Goal: Information Seeking & Learning: Learn about a topic

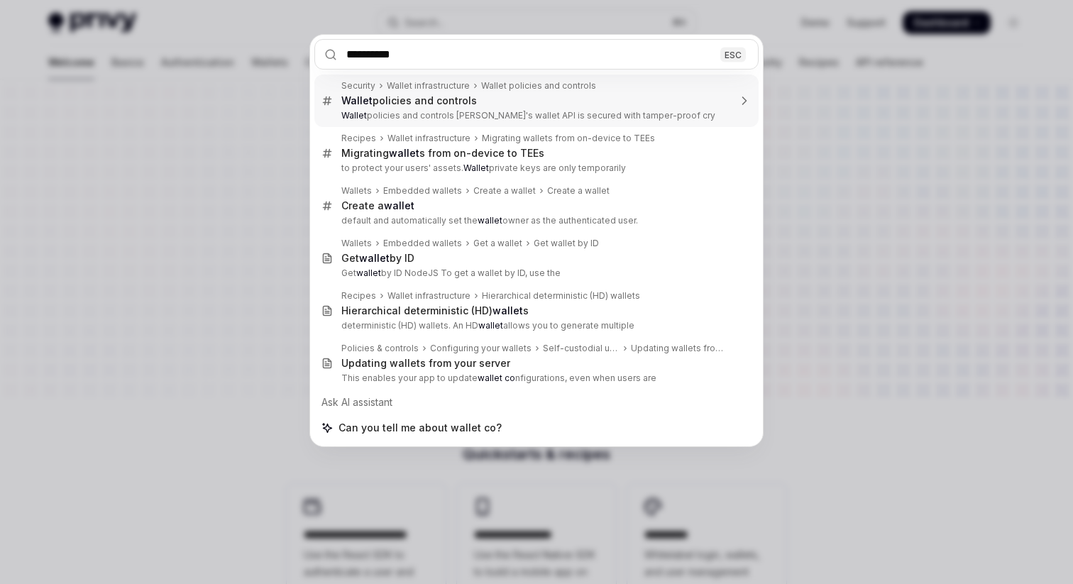
type input "**********"
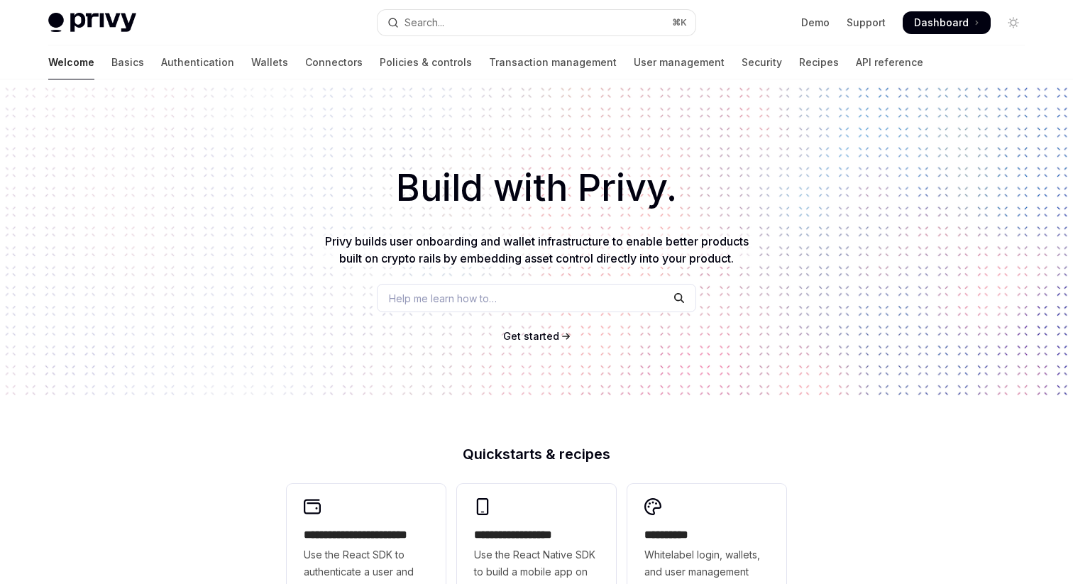
scroll to position [80, 0]
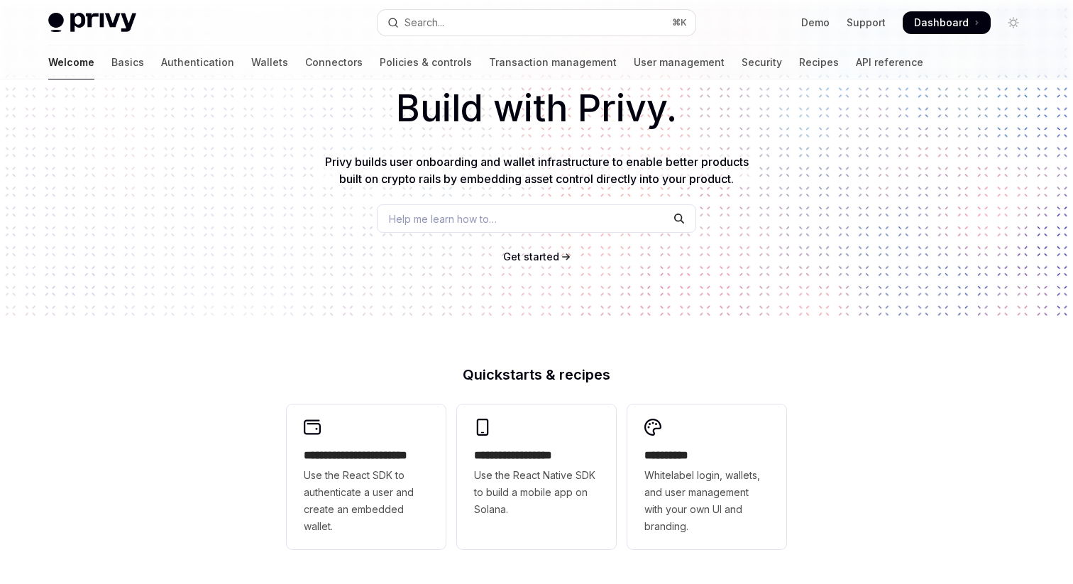
type textarea "*"
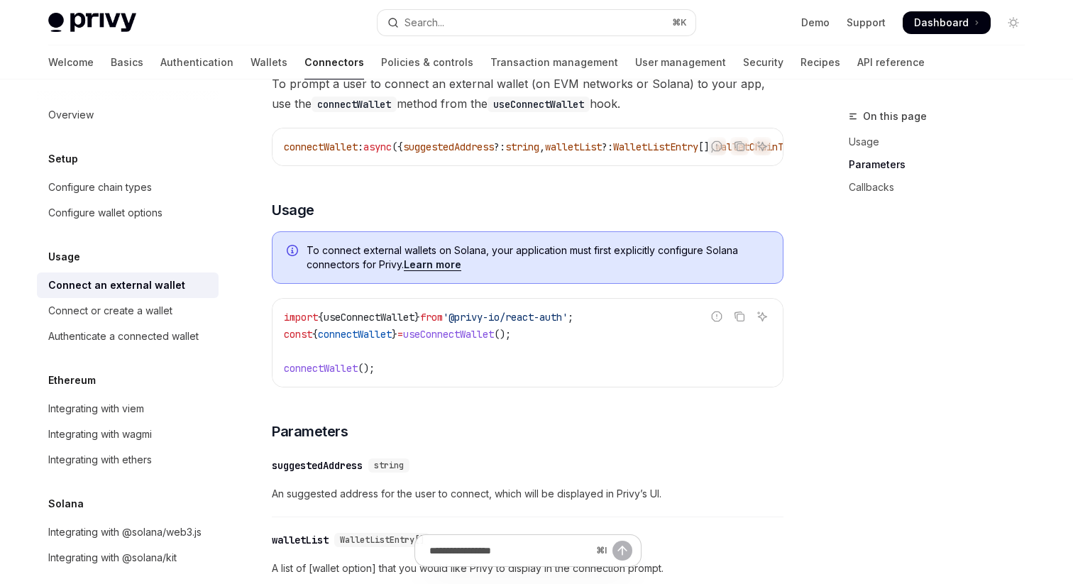
scroll to position [0, 0]
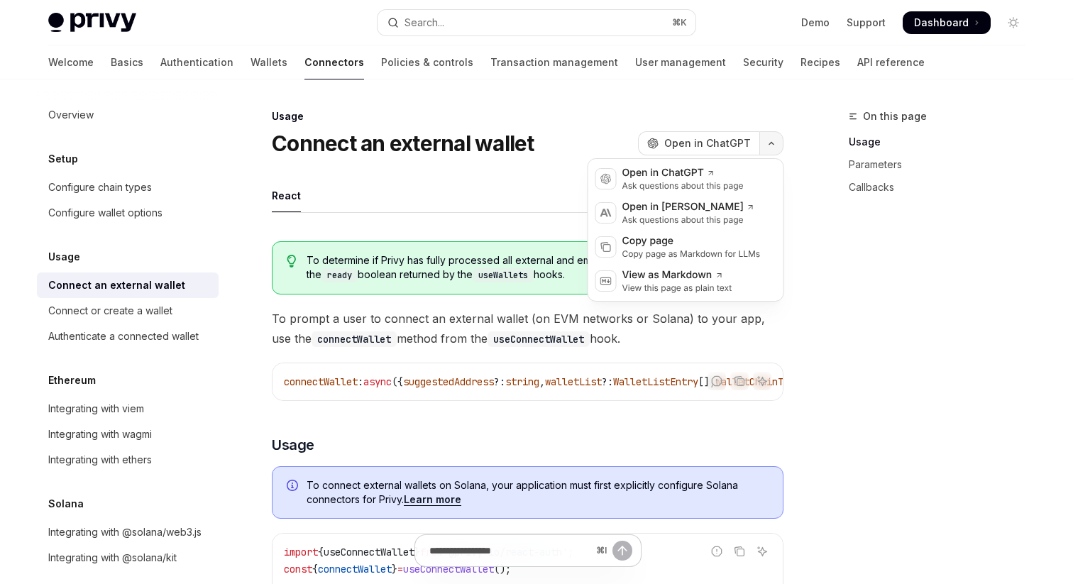
click at [767, 144] on icon "button" at bounding box center [771, 144] width 17 height 6
click at [183, 234] on div "Overview Setup Configure chain types Configure wallet options Usage Connect an …" at bounding box center [128, 336] width 182 height 469
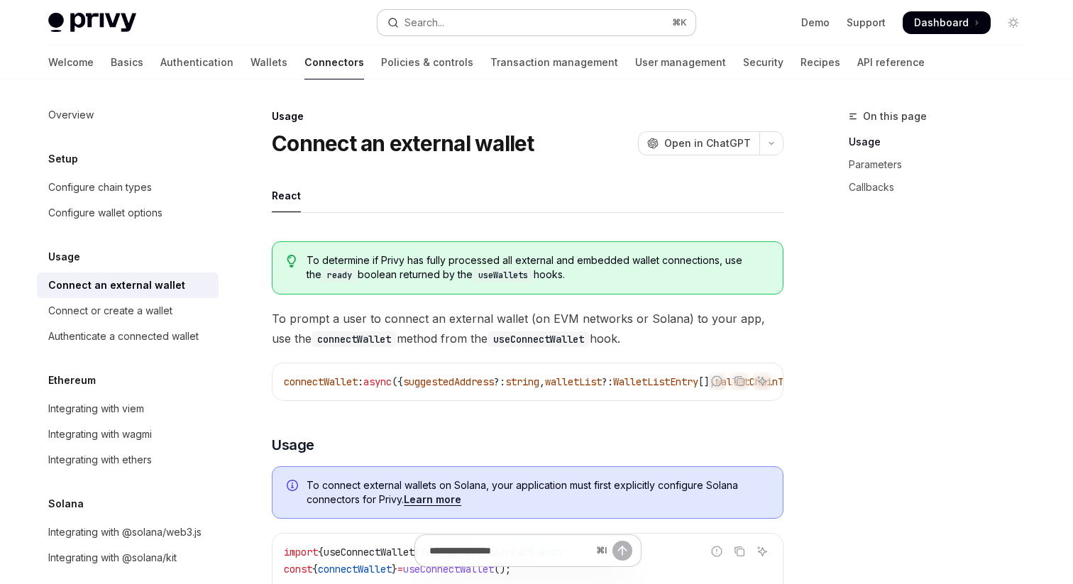
click at [430, 31] on div "Search..." at bounding box center [425, 22] width 40 height 17
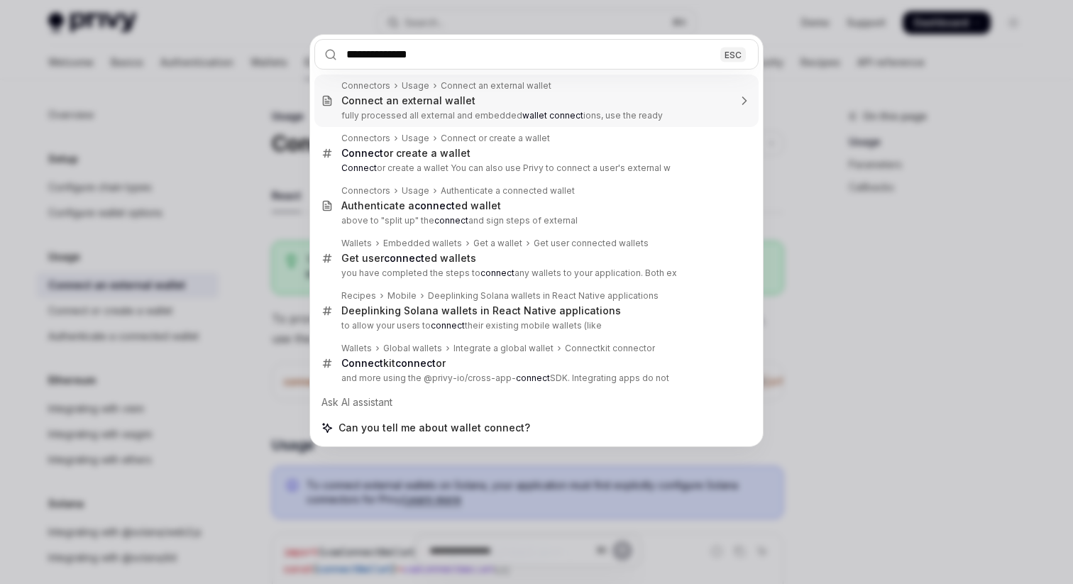
click at [407, 60] on input "**********" at bounding box center [537, 54] width 444 height 31
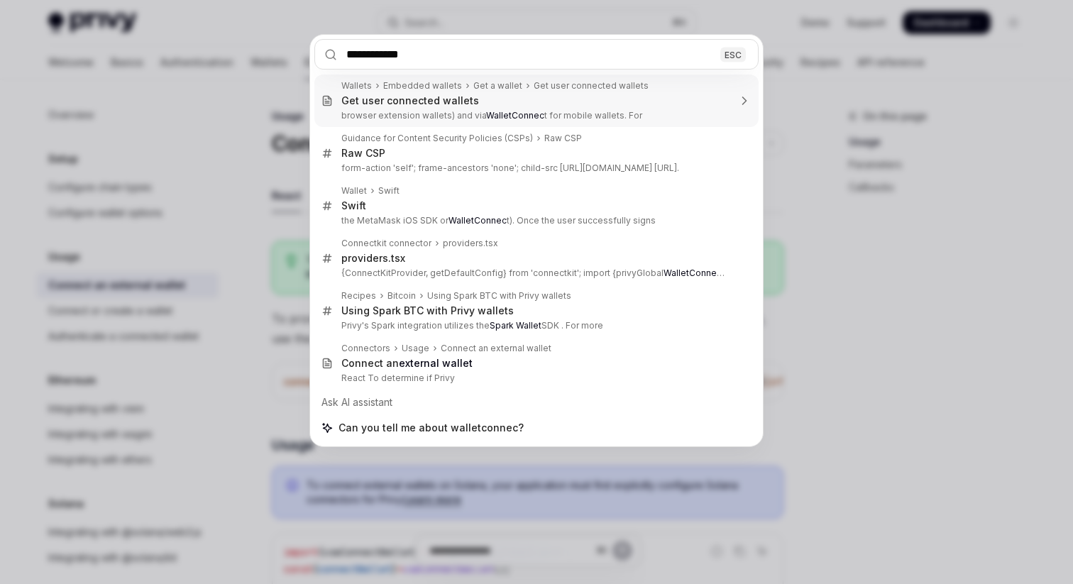
type input "**********"
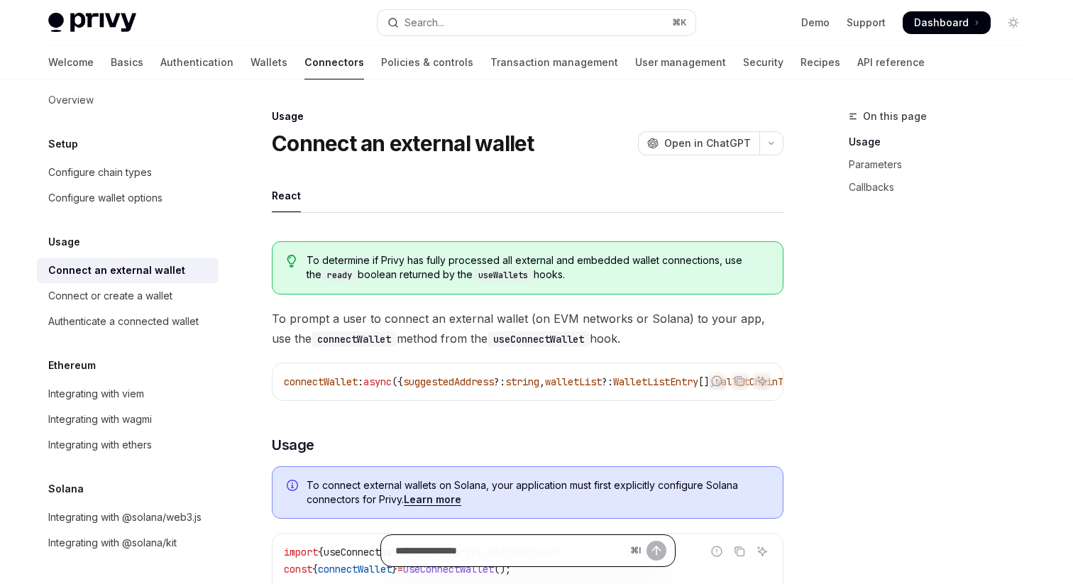
click at [515, 549] on input "Ask a question..." at bounding box center [509, 550] width 229 height 31
type input "**********"
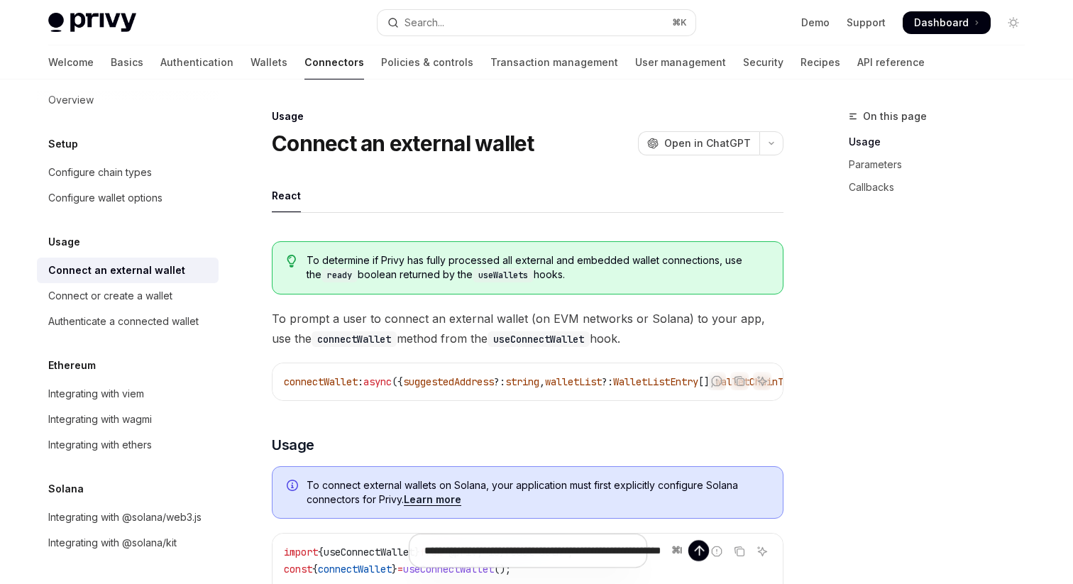
type textarea "*"
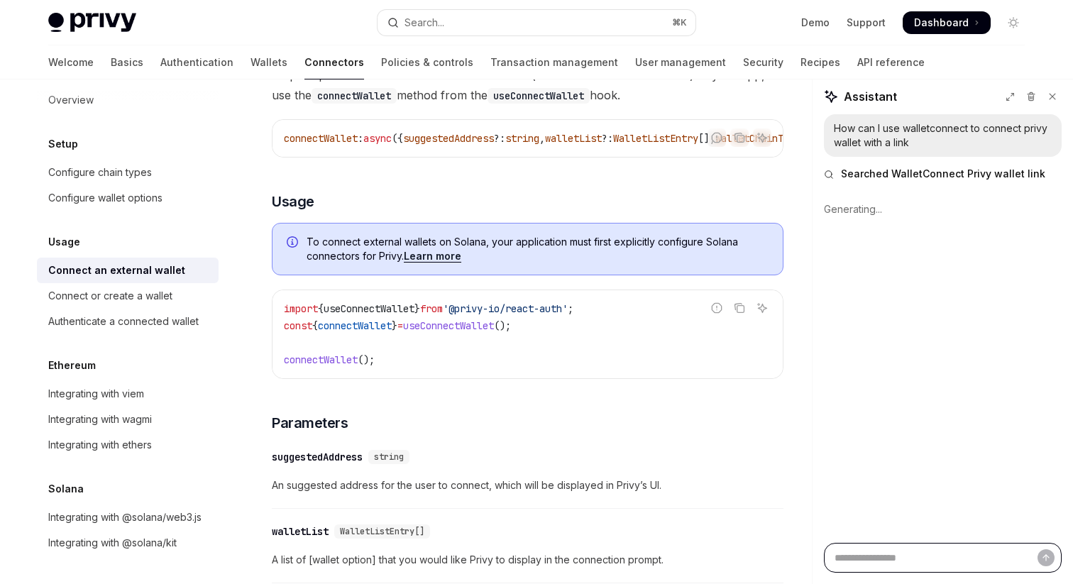
scroll to position [251, 0]
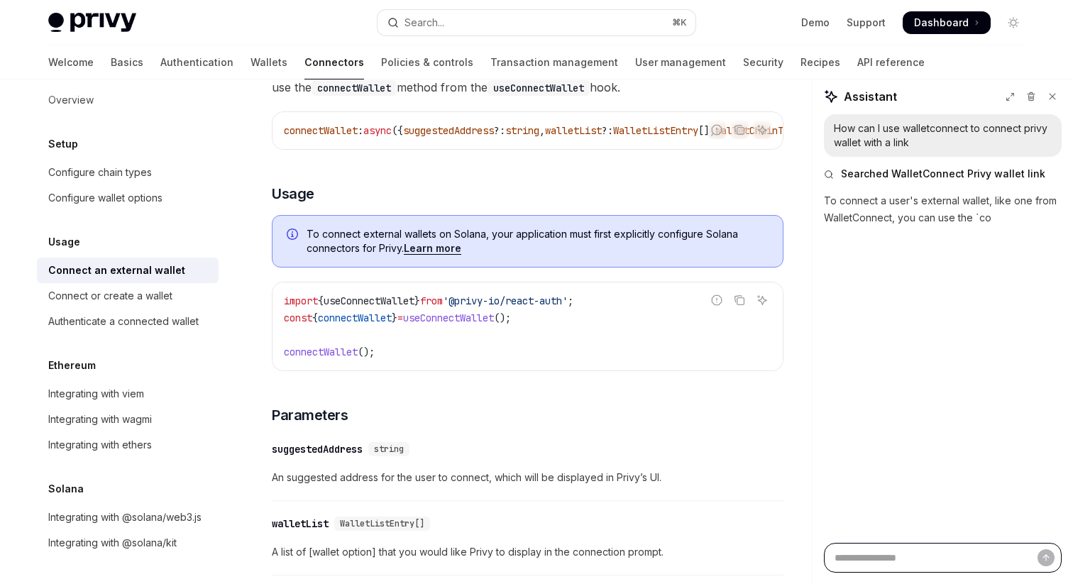
type textarea "*"
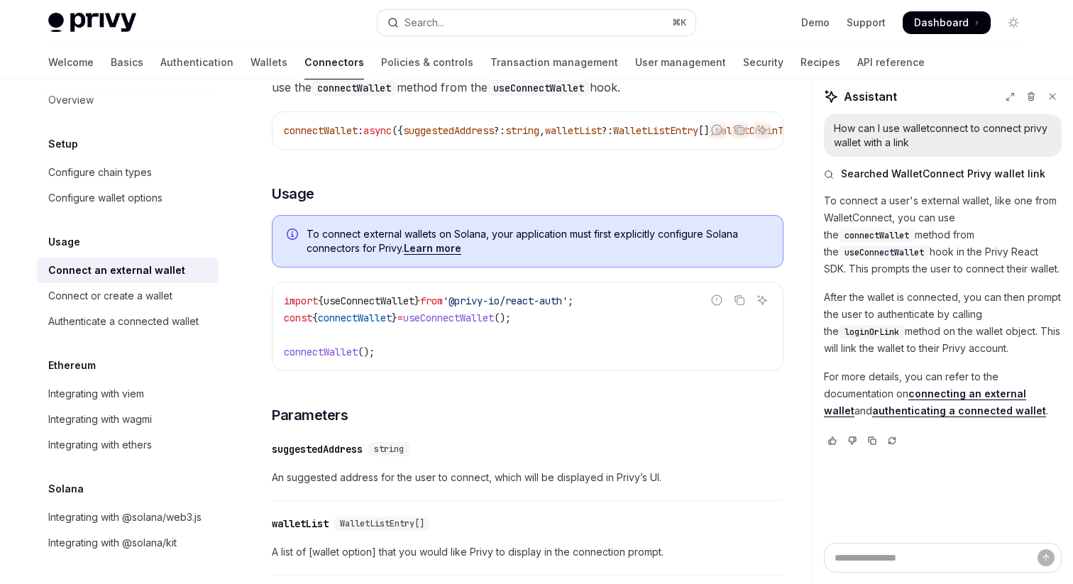
click at [941, 393] on link "connecting an external wallet" at bounding box center [925, 403] width 202 height 30
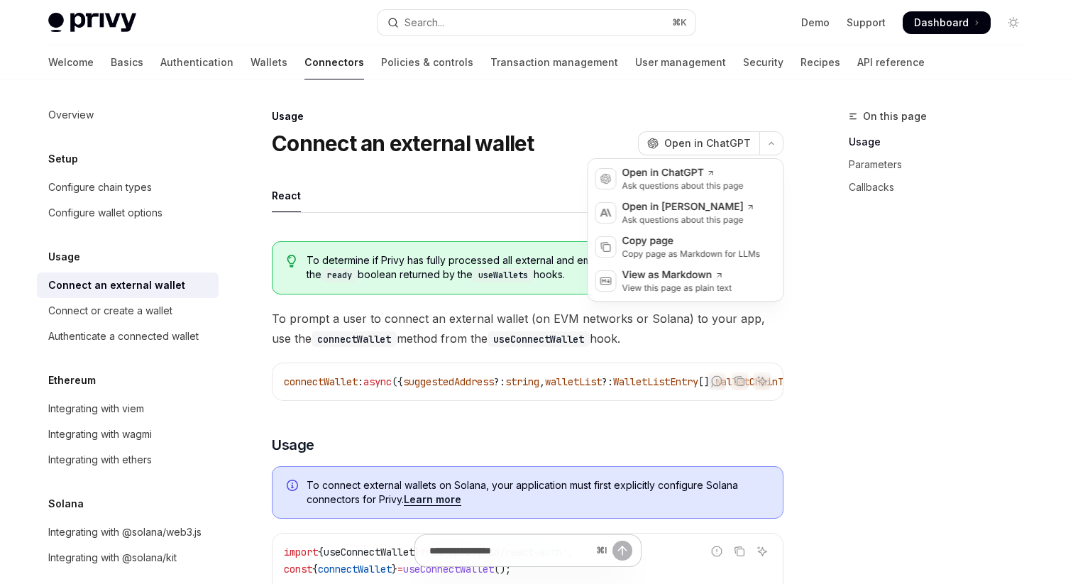
click at [770, 149] on button "button" at bounding box center [772, 143] width 24 height 24
click at [709, 253] on div "Copy page as Markdown for LLMs" at bounding box center [692, 253] width 138 height 11
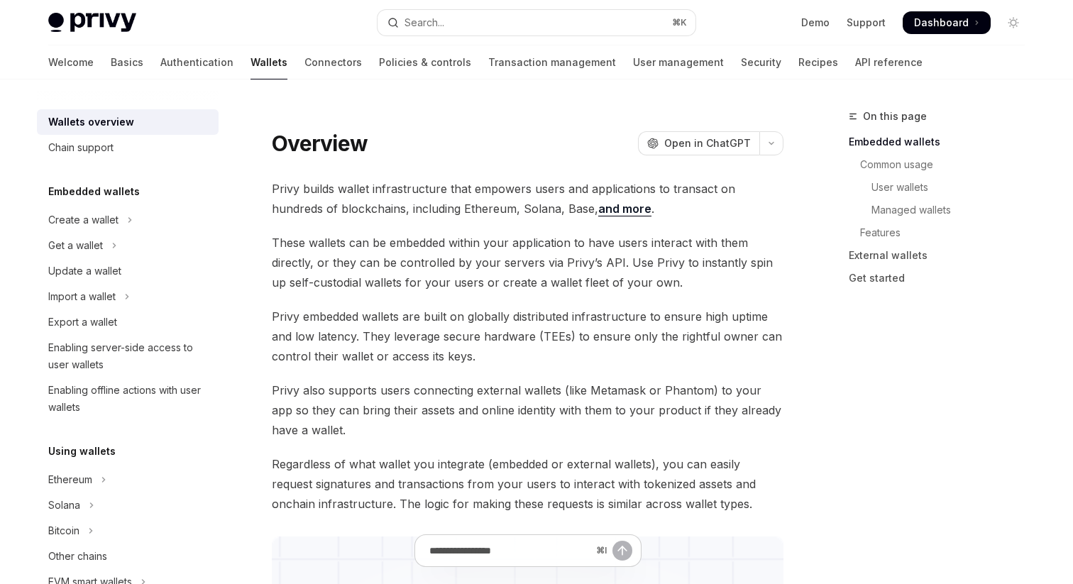
click at [929, 23] on span "Dashboard" at bounding box center [941, 23] width 55 height 14
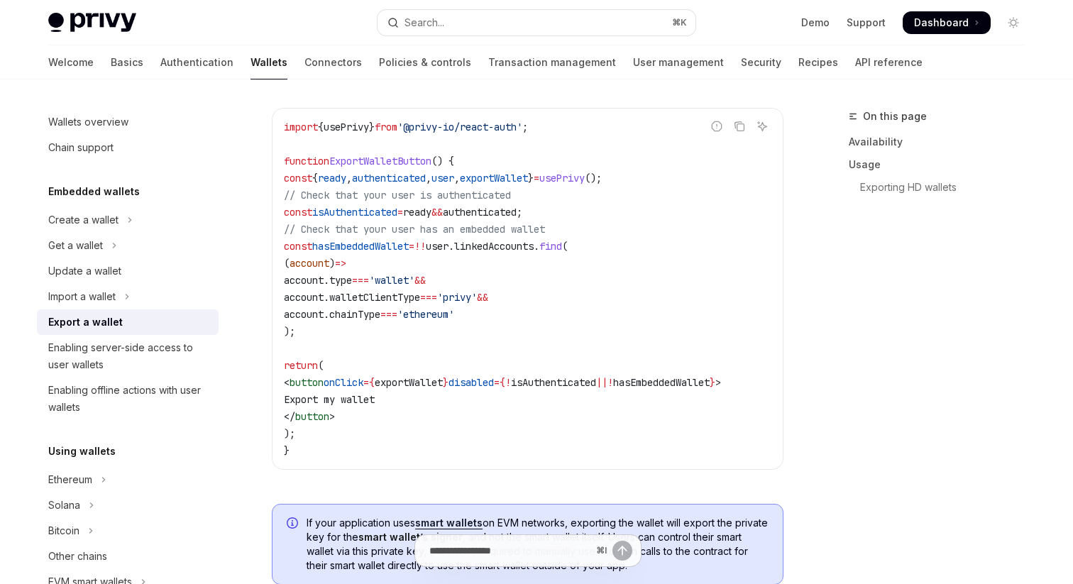
scroll to position [861, 0]
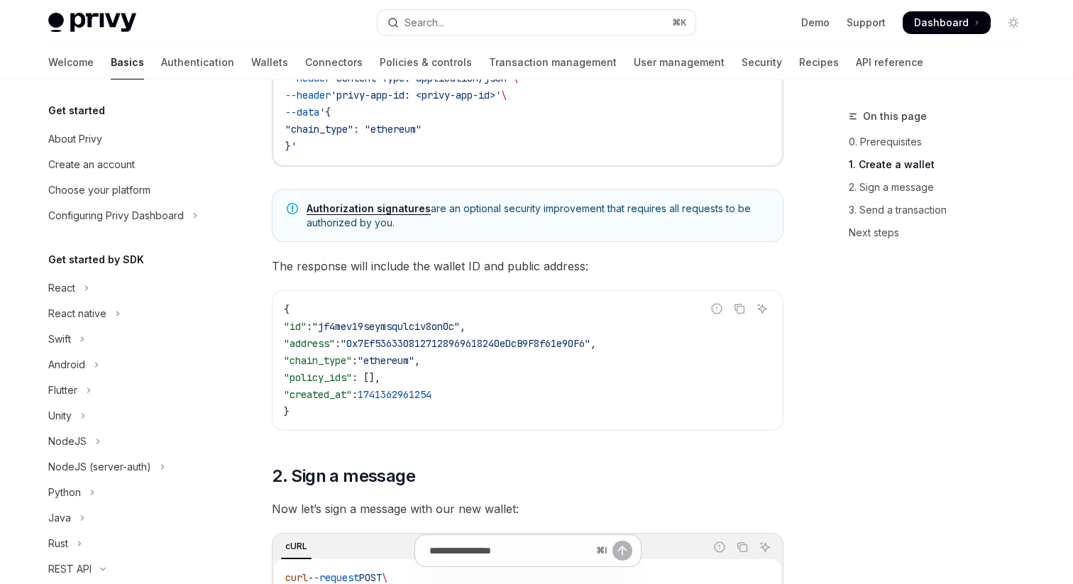
scroll to position [273, 0]
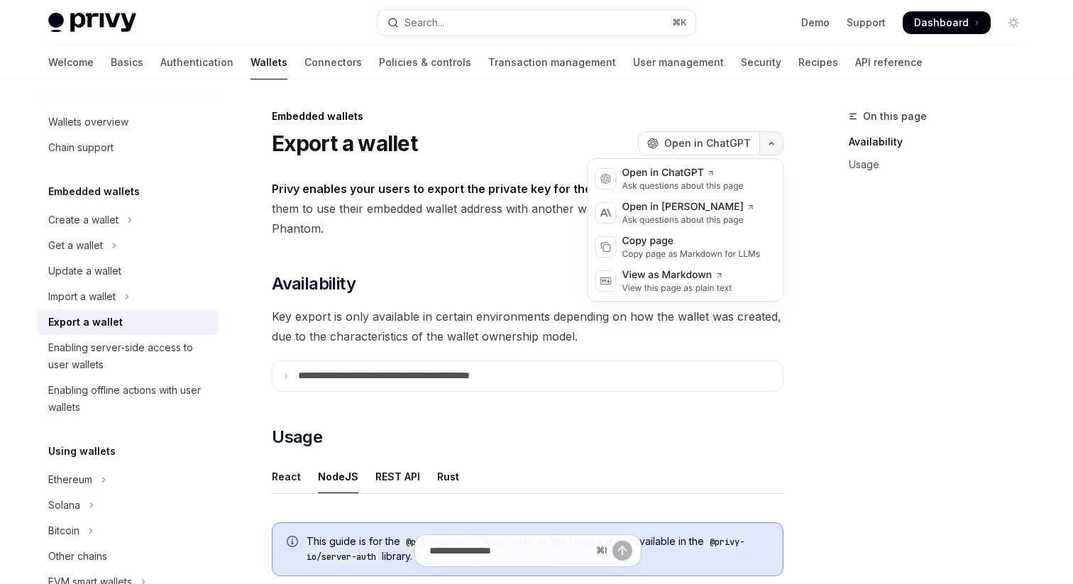
click at [770, 138] on button "button" at bounding box center [772, 143] width 24 height 24
click at [640, 253] on div "Copy page as Markdown for LLMs" at bounding box center [692, 253] width 138 height 11
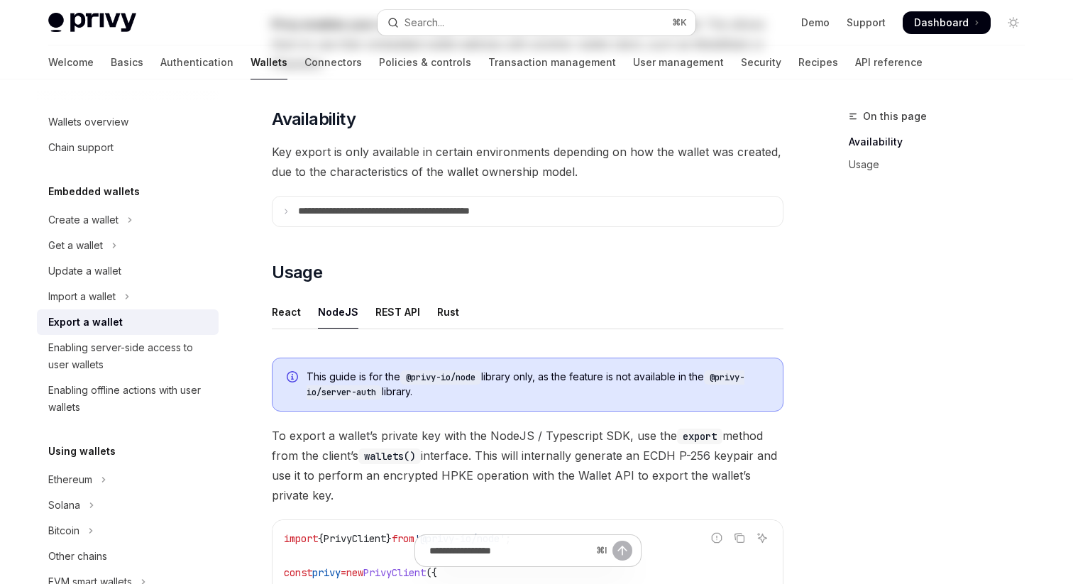
scroll to position [166, 0]
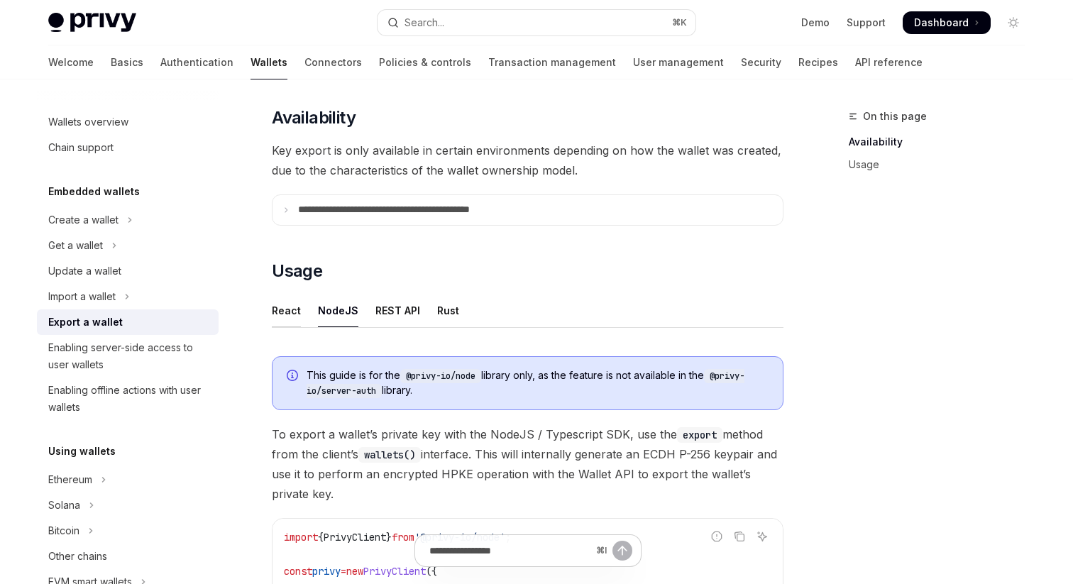
click at [296, 307] on div "React" at bounding box center [286, 310] width 29 height 33
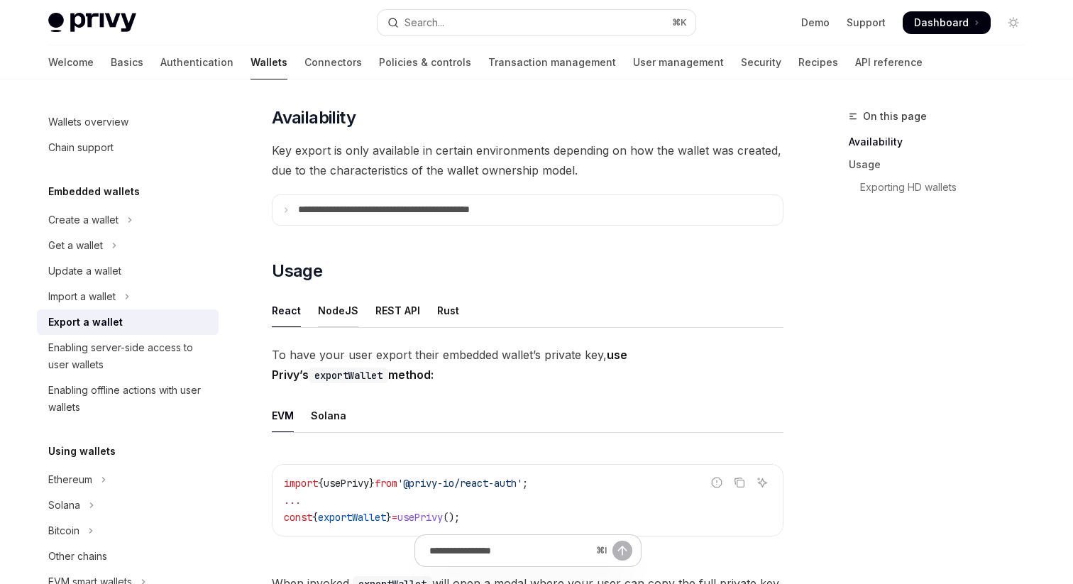
click at [344, 310] on div "NodeJS" at bounding box center [338, 310] width 40 height 33
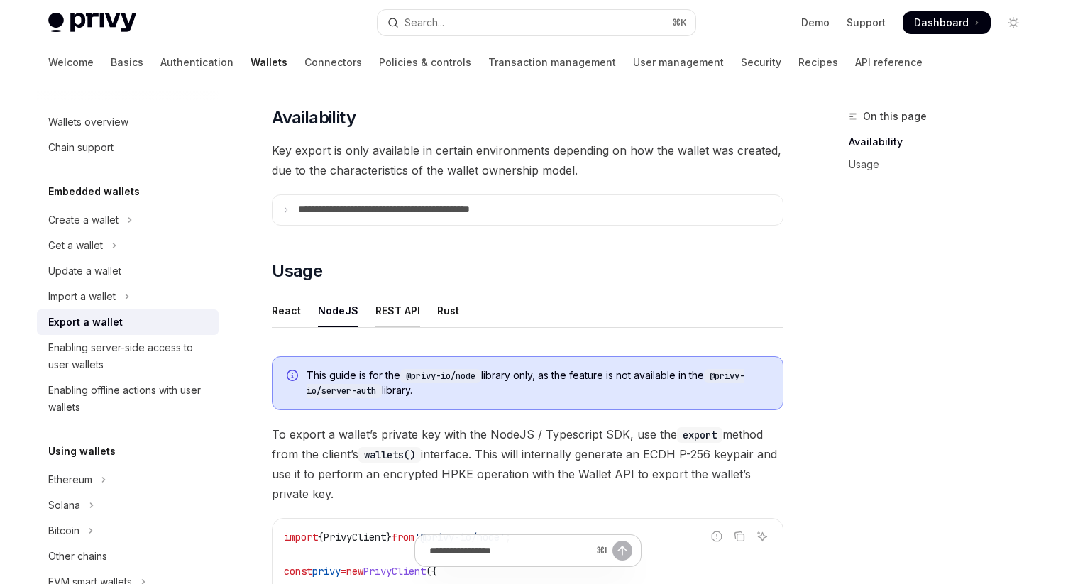
click at [388, 314] on div "REST API" at bounding box center [398, 310] width 45 height 33
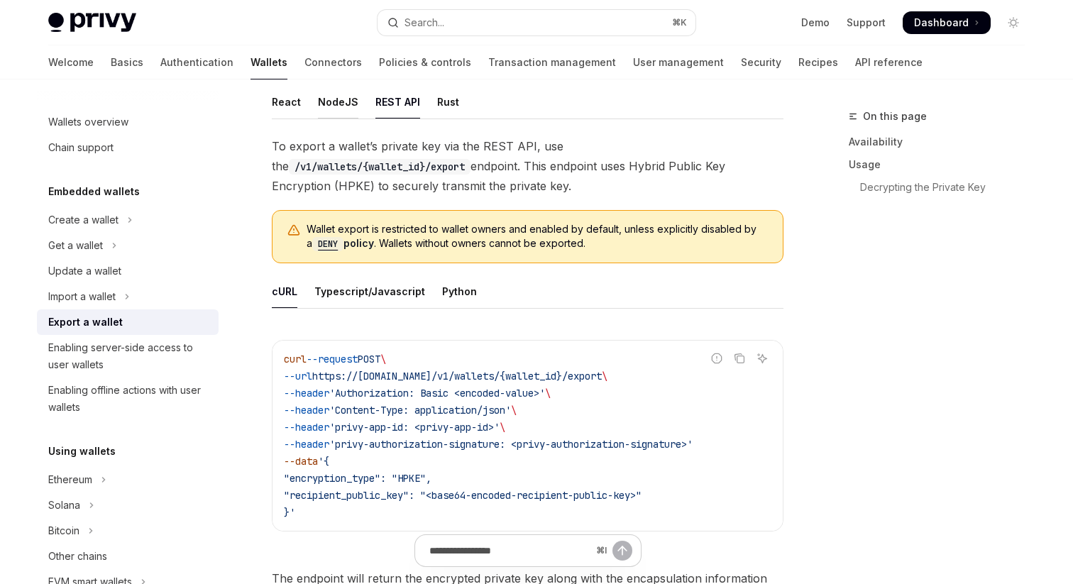
scroll to position [378, 0]
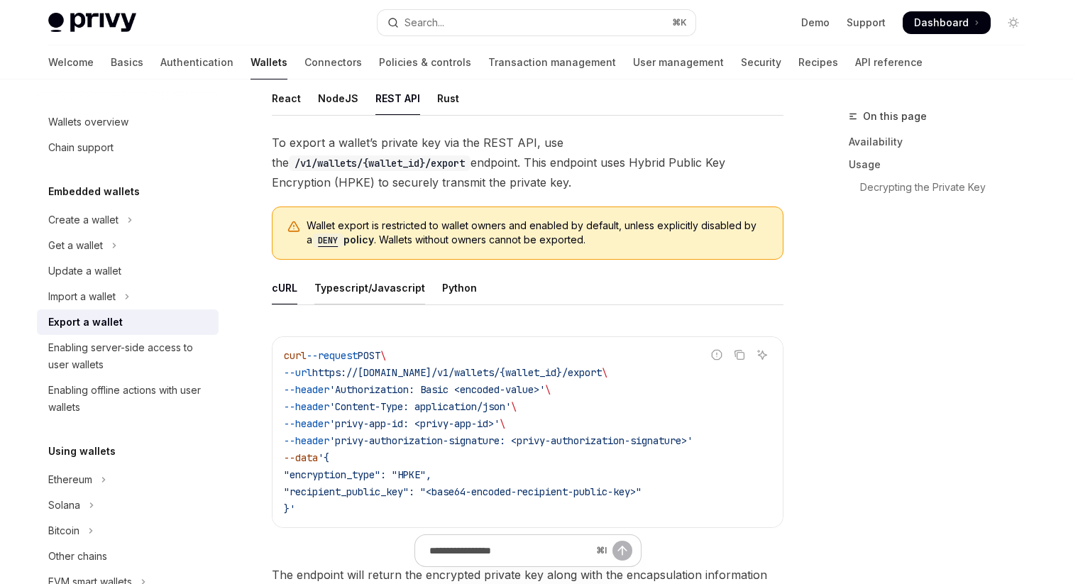
click at [345, 284] on div "Typescript/Javascript" at bounding box center [370, 287] width 111 height 33
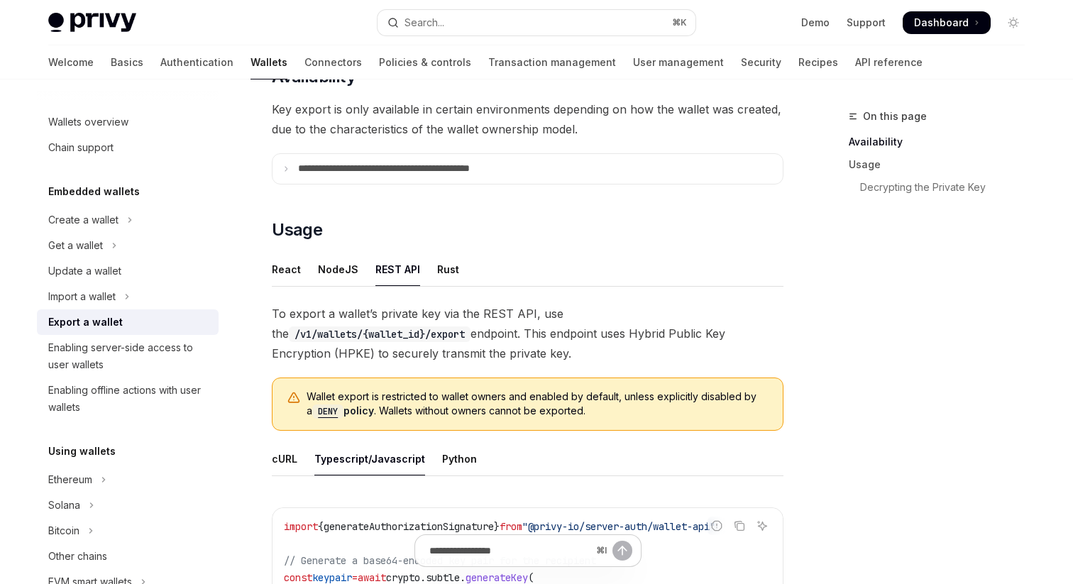
scroll to position [208, 0]
click at [356, 266] on ul "React NodeJS REST API Rust" at bounding box center [528, 269] width 512 height 34
click at [330, 268] on div "NodeJS" at bounding box center [338, 268] width 40 height 33
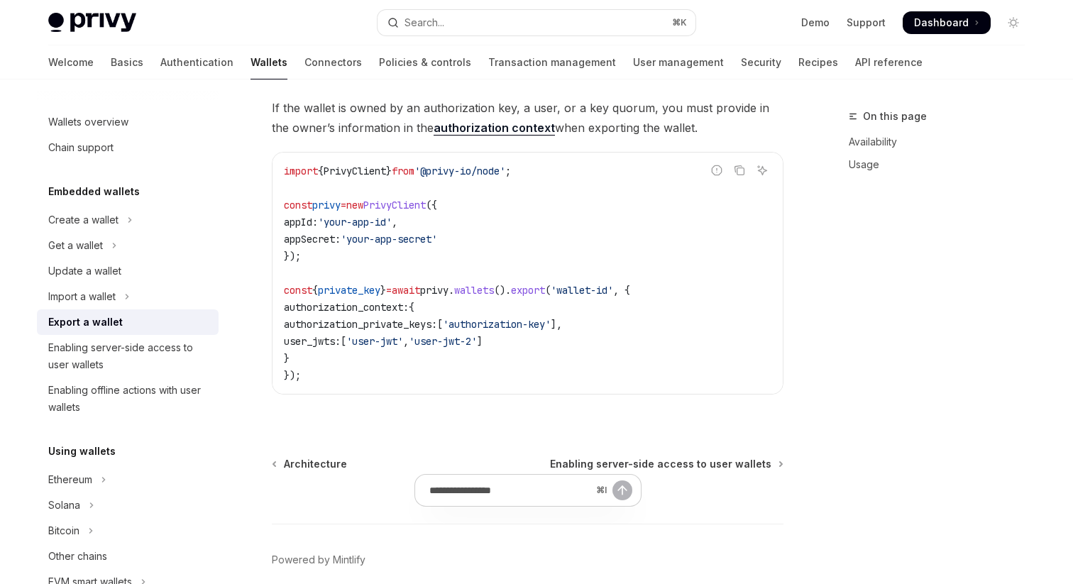
scroll to position [844, 0]
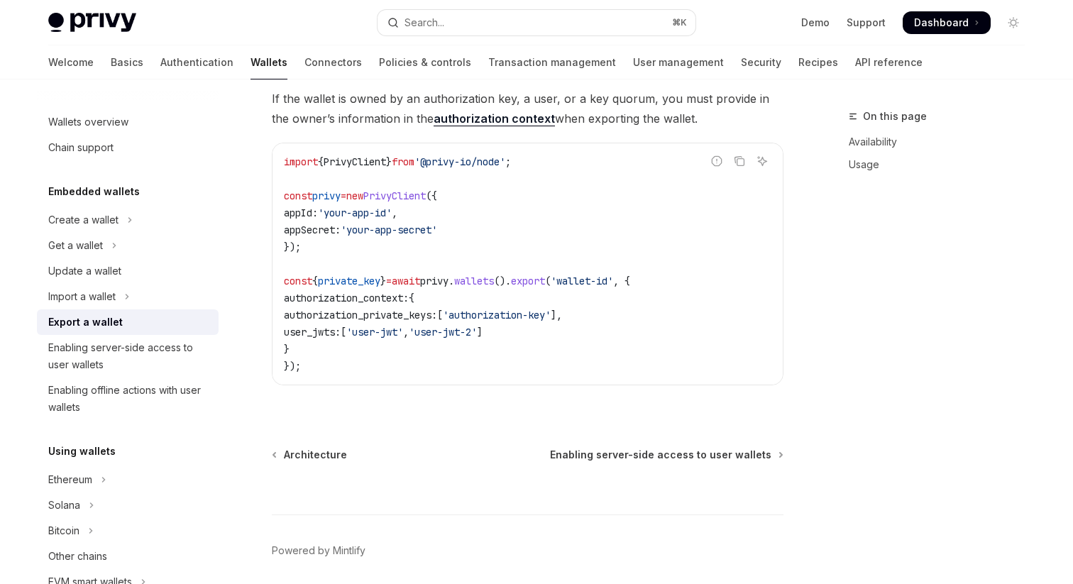
click at [145, 327] on div "Export a wallet" at bounding box center [129, 322] width 162 height 17
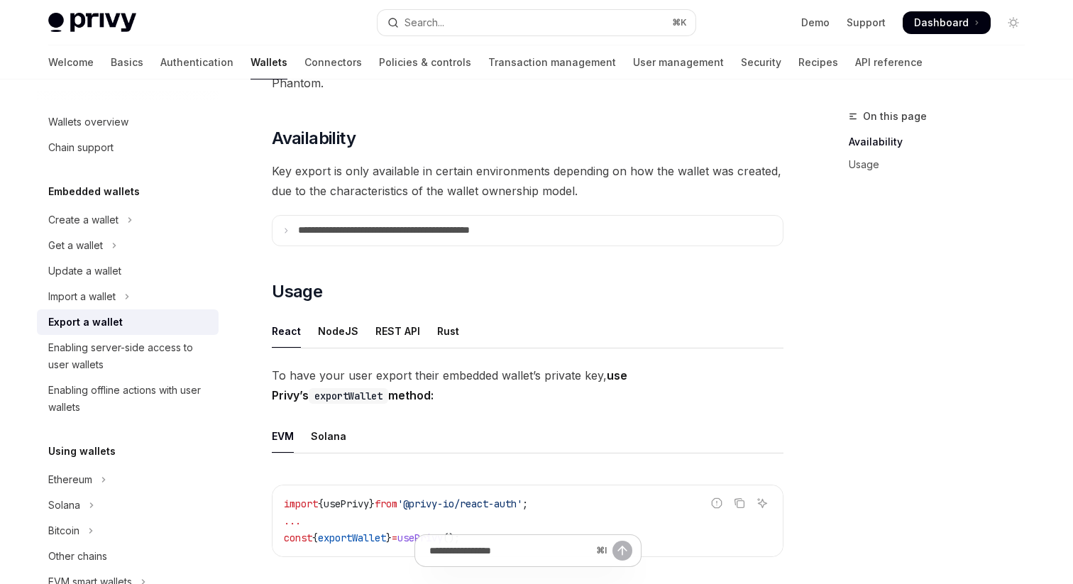
scroll to position [153, 0]
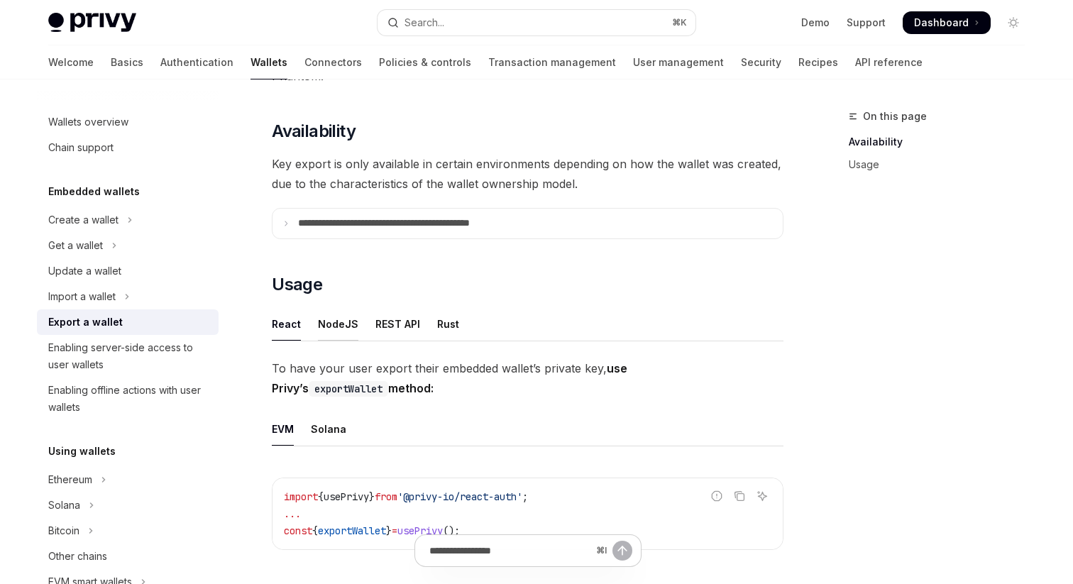
click at [341, 319] on div "NodeJS" at bounding box center [338, 323] width 40 height 33
type textarea "*"
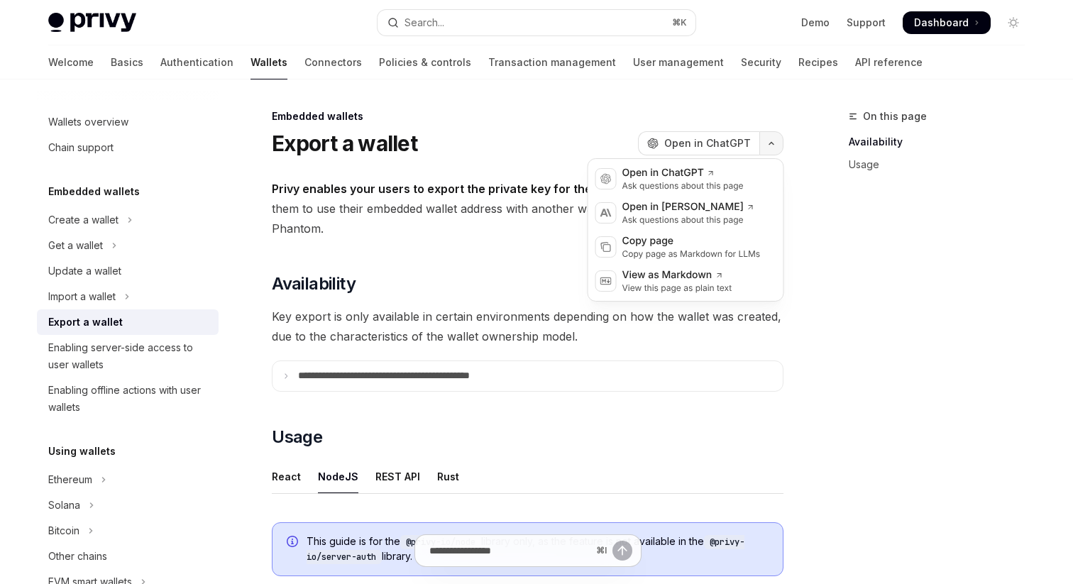
click at [771, 137] on button "button" at bounding box center [772, 143] width 24 height 24
click at [653, 246] on div "Copy page" at bounding box center [692, 241] width 138 height 14
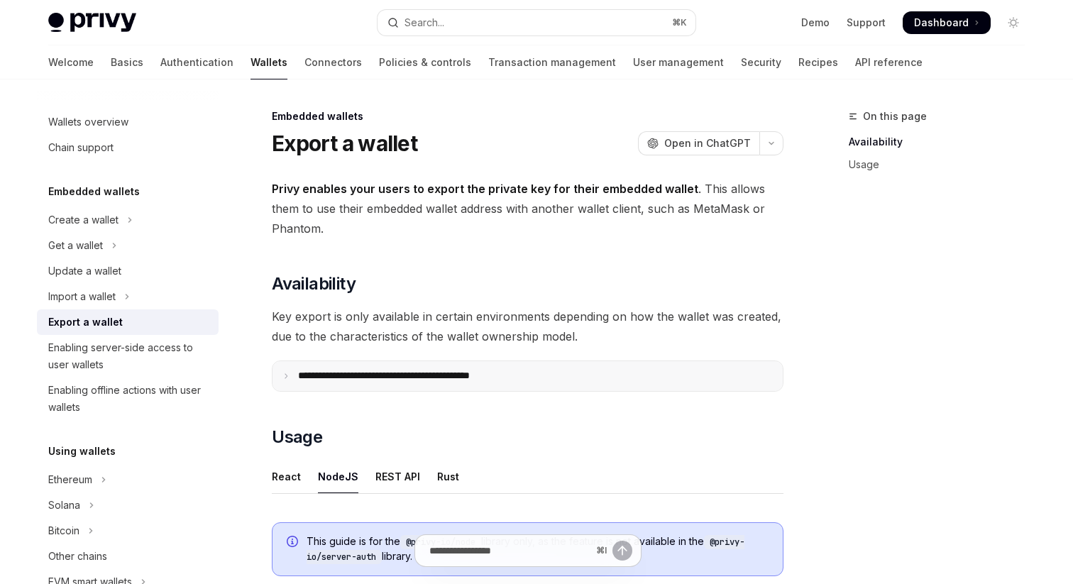
click at [288, 368] on summary "**********" at bounding box center [528, 376] width 510 height 30
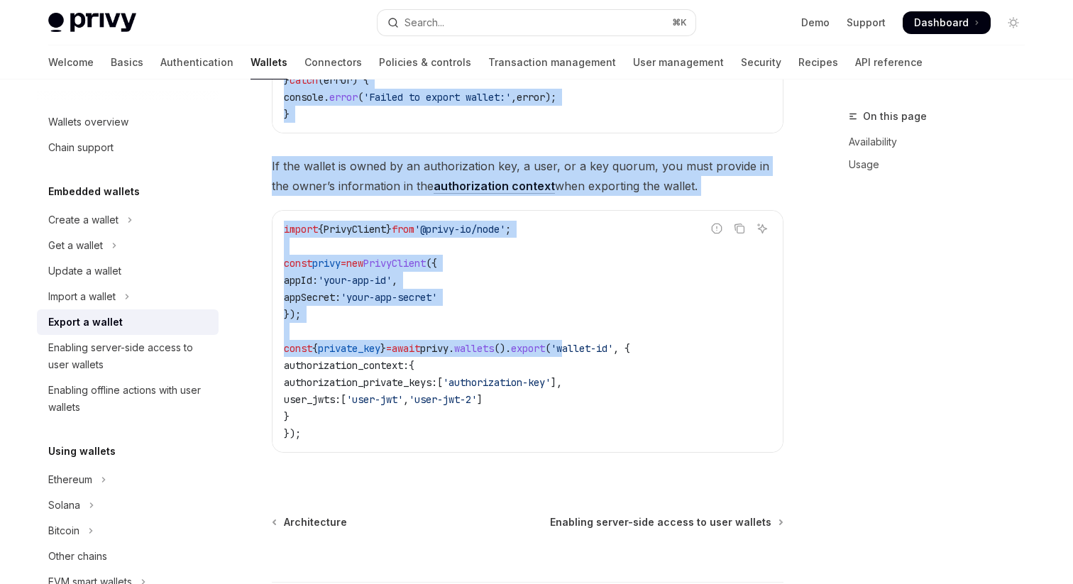
scroll to position [1240, 0]
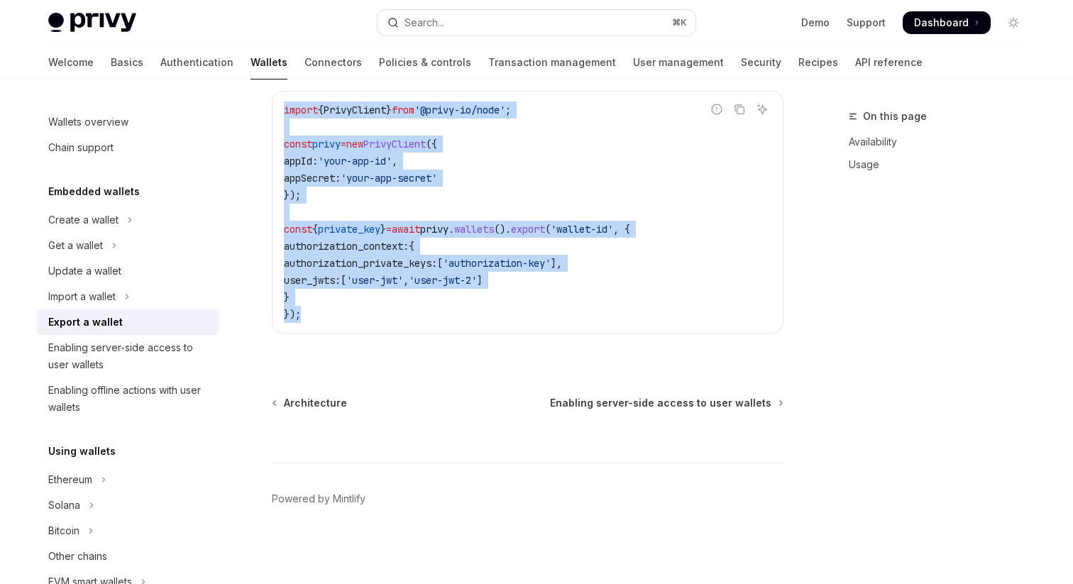
drag, startPoint x: 271, startPoint y: 119, endPoint x: 581, endPoint y: 322, distance: 370.6
copy div "**********"
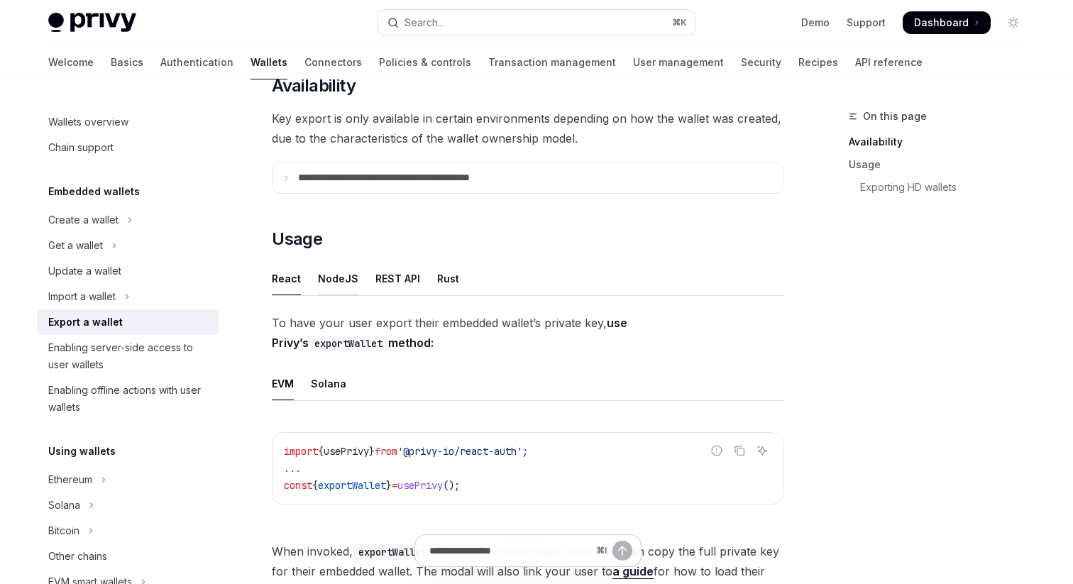
click at [328, 280] on div "NodeJS" at bounding box center [338, 278] width 40 height 33
type textarea "*"
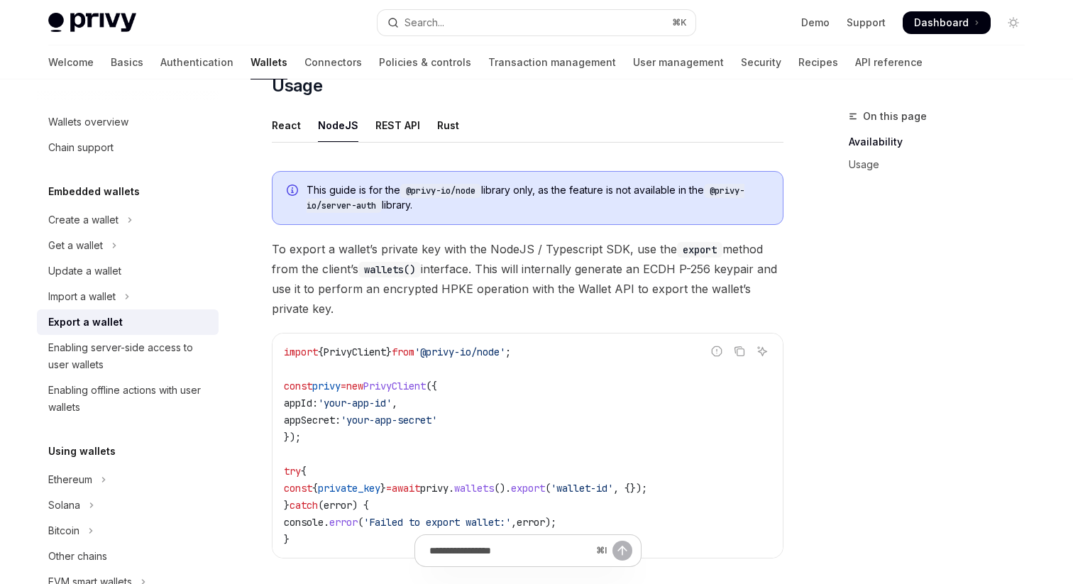
scroll to position [357, 0]
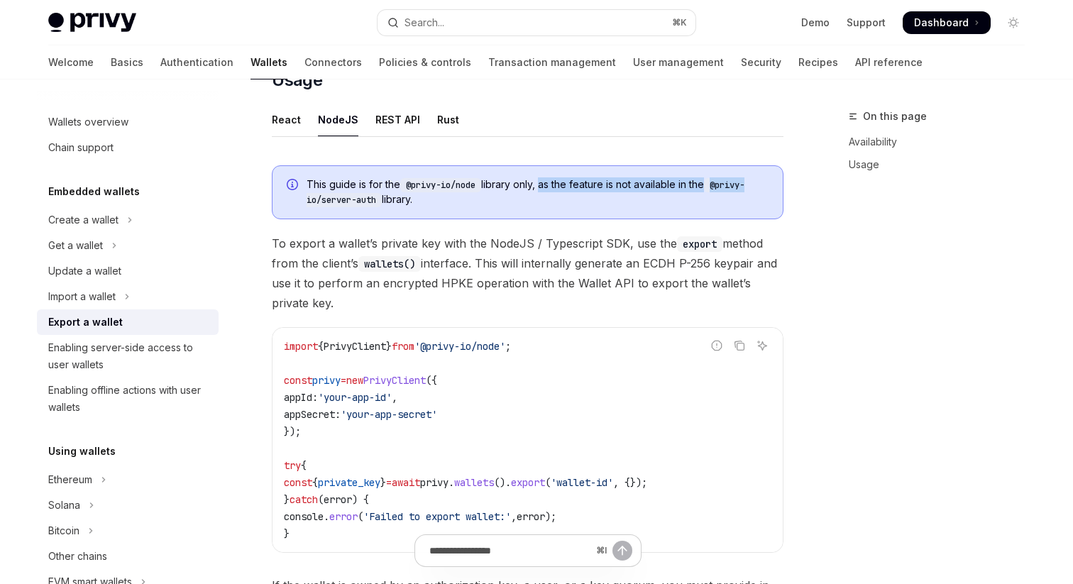
drag, startPoint x: 545, startPoint y: 187, endPoint x: 788, endPoint y: 186, distance: 242.8
click at [788, 186] on div "**********" at bounding box center [537, 423] width 1000 height 1402
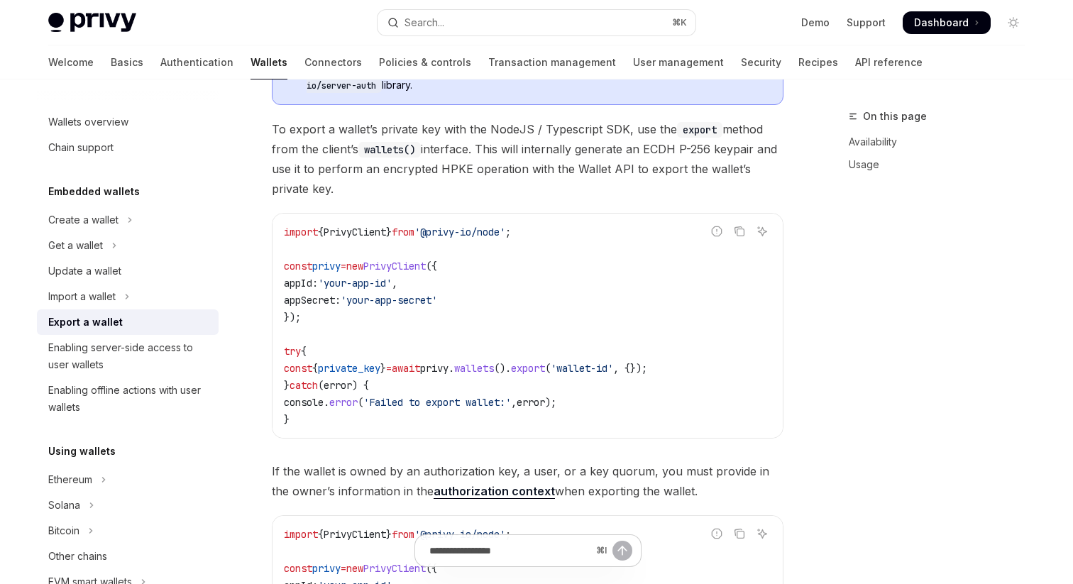
scroll to position [474, 0]
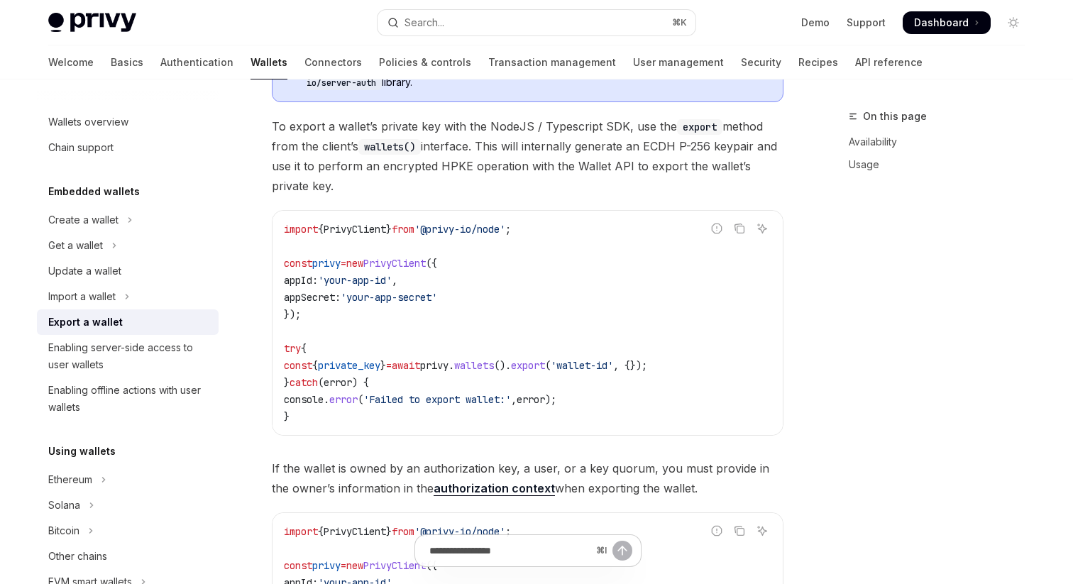
click at [431, 235] on code "import { PrivyClient } from '@privy-io/node' ; const privy = new PrivyClient ({…" at bounding box center [528, 323] width 488 height 204
click at [392, 227] on span "}" at bounding box center [389, 229] width 6 height 13
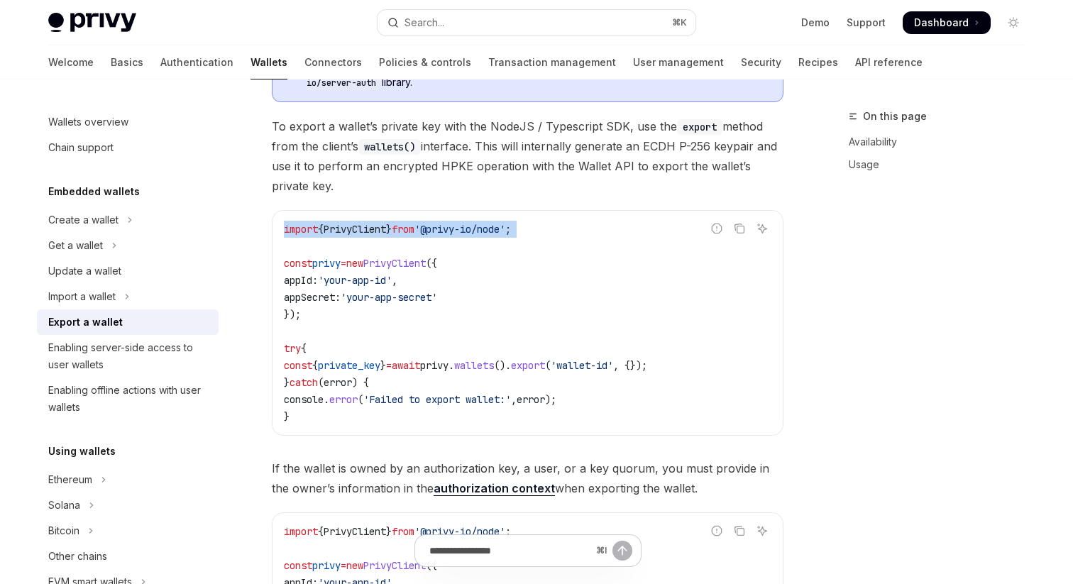
click at [392, 227] on span "}" at bounding box center [389, 229] width 6 height 13
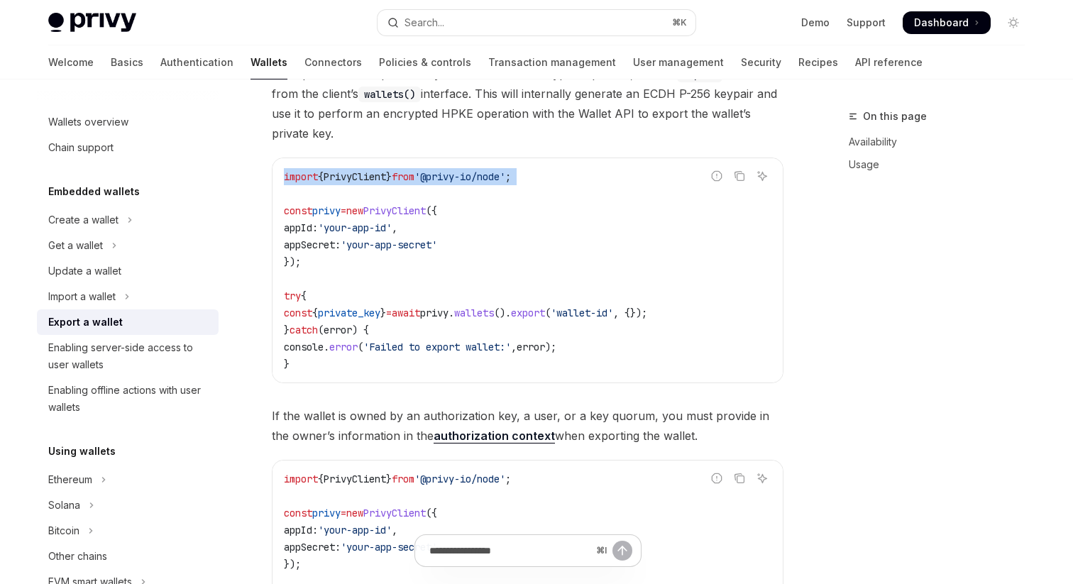
scroll to position [538, 0]
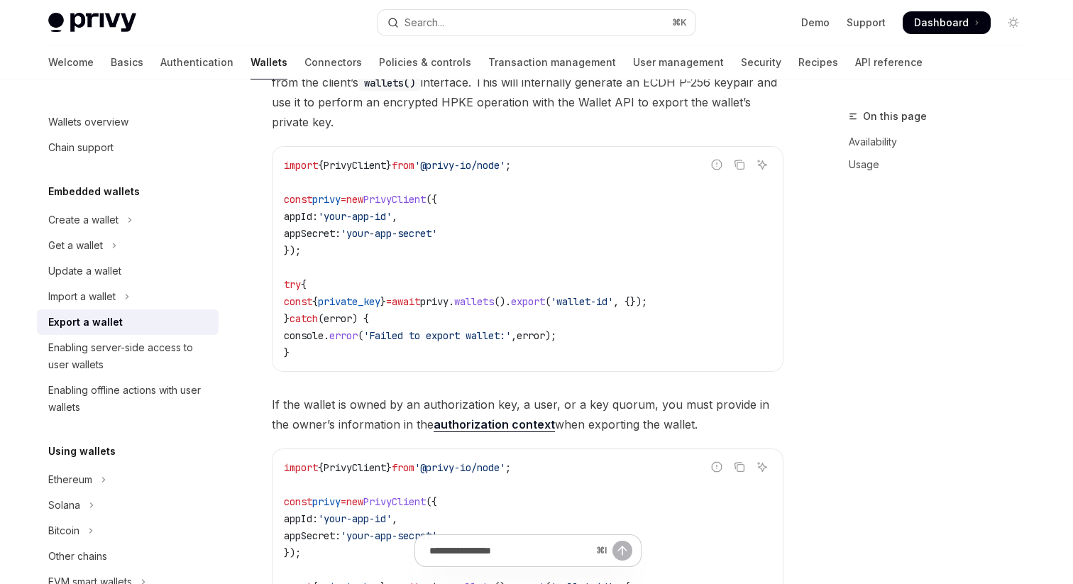
click at [422, 403] on span "If the wallet is owned by an authorization key, a user, or a key quorum, you mu…" at bounding box center [528, 415] width 512 height 40
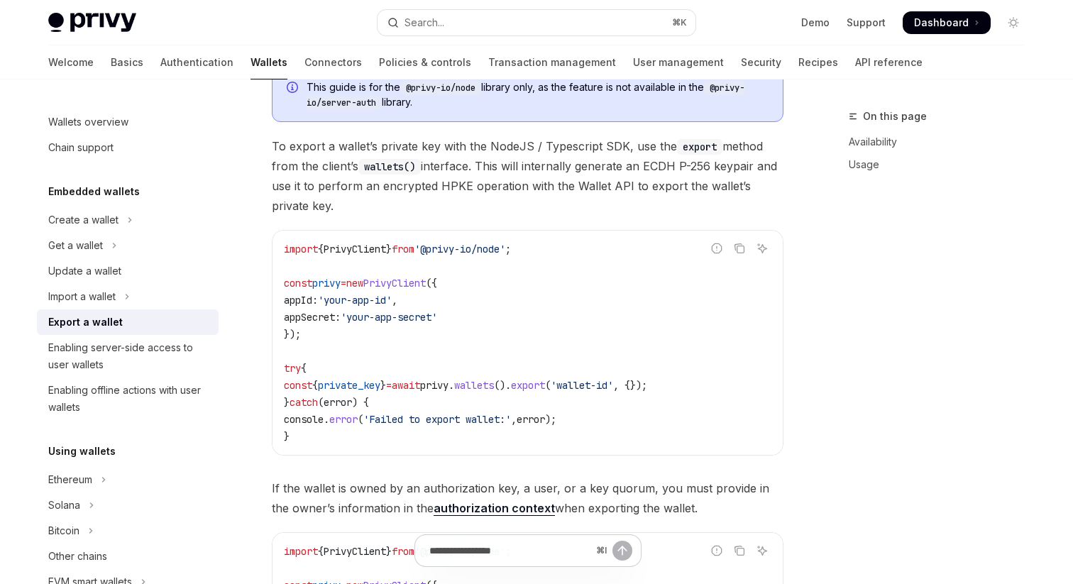
scroll to position [462, 0]
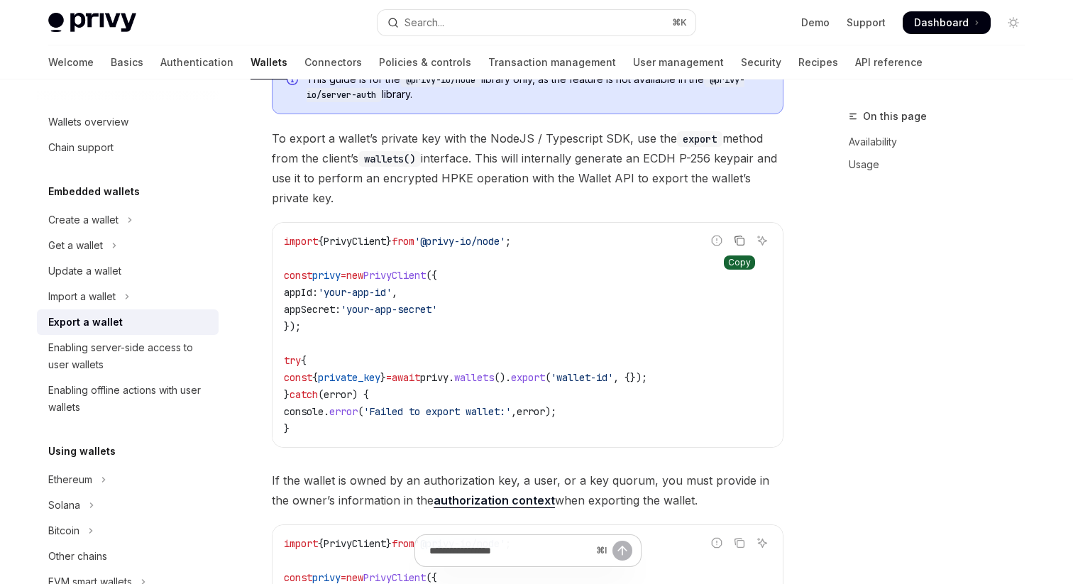
click at [743, 240] on icon "Copy the contents from the code block" at bounding box center [739, 240] width 11 height 11
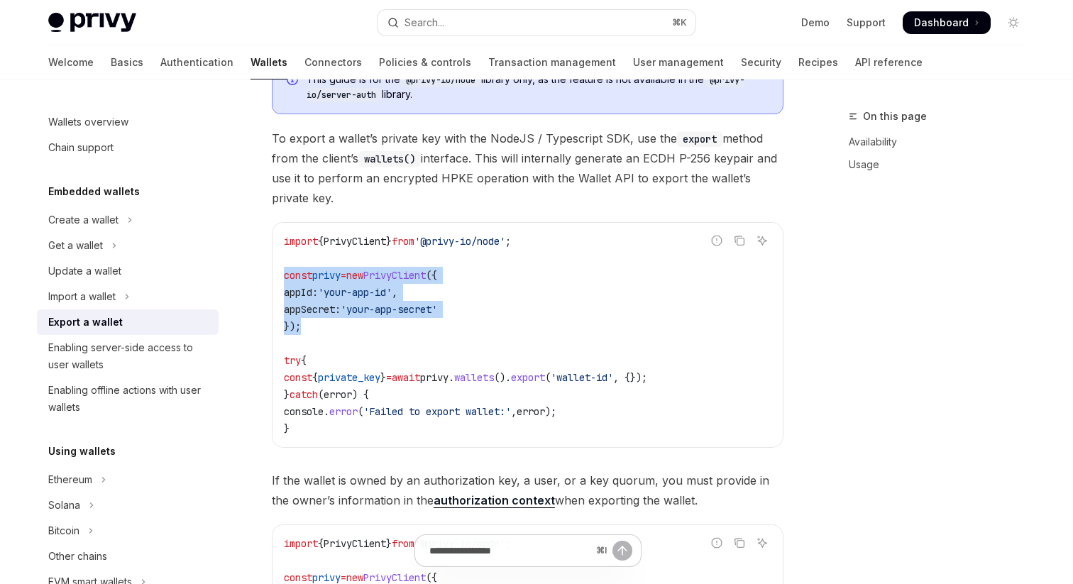
drag, startPoint x: 326, startPoint y: 329, endPoint x: 273, endPoint y: 271, distance: 78.9
click at [273, 271] on div "import { PrivyClient } from '@privy-io/node' ; const privy = new PrivyClient ({…" at bounding box center [528, 335] width 510 height 224
copy code "const privy = new PrivyClient ({ appId: 'your-app-id' , appSecret: 'your-app-se…"
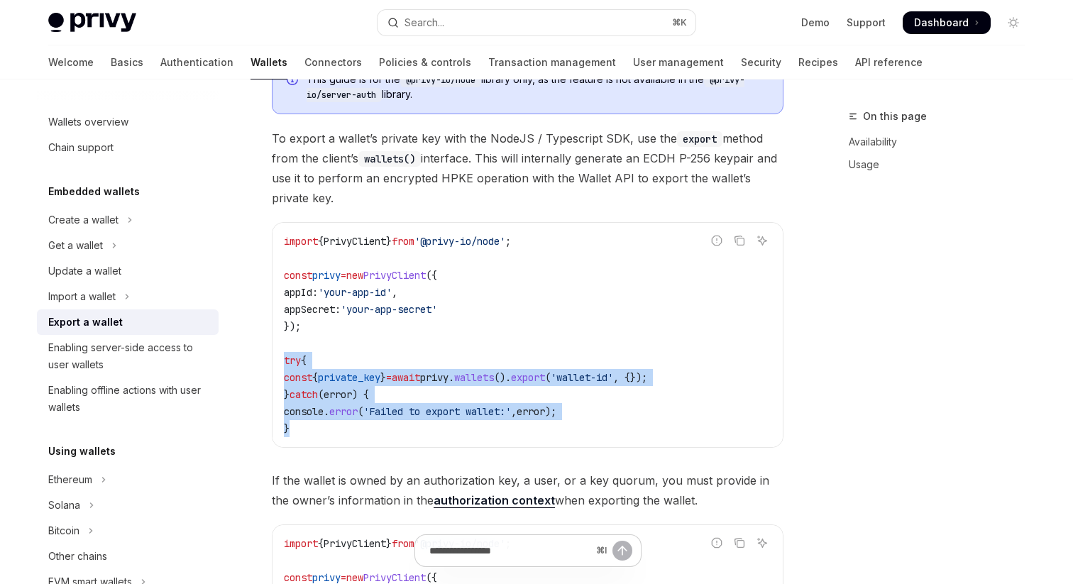
drag, startPoint x: 320, startPoint y: 431, endPoint x: 280, endPoint y: 357, distance: 84.2
click at [280, 357] on div "import { PrivyClient } from '@privy-io/node' ; const privy = new PrivyClient ({…" at bounding box center [528, 335] width 510 height 224
copy code "try { const { private_key } = await privy . wallets (). export ( 'wallet-id' , …"
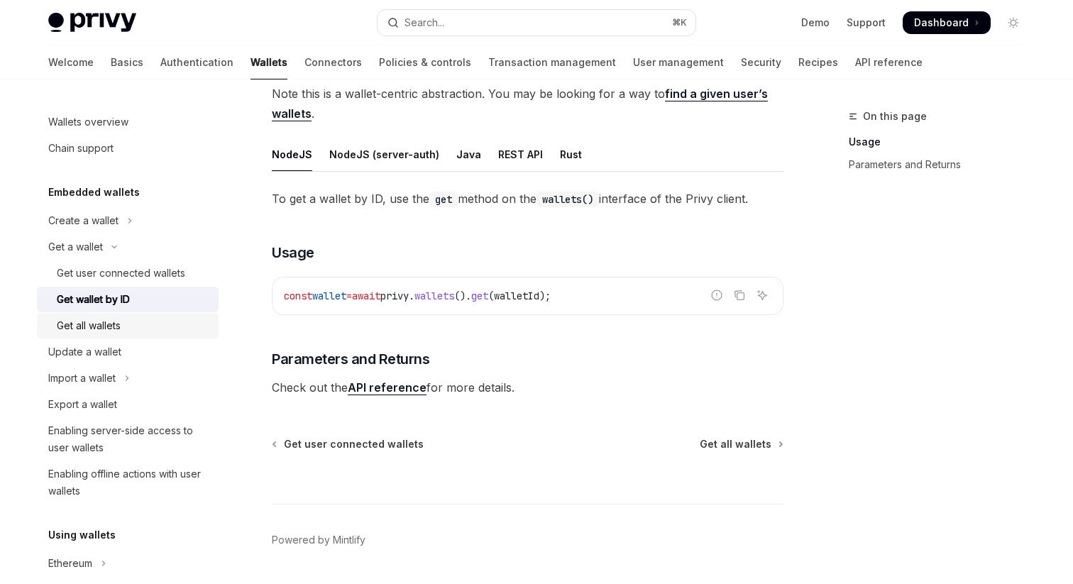
click at [131, 332] on div "Get all wallets" at bounding box center [133, 325] width 153 height 17
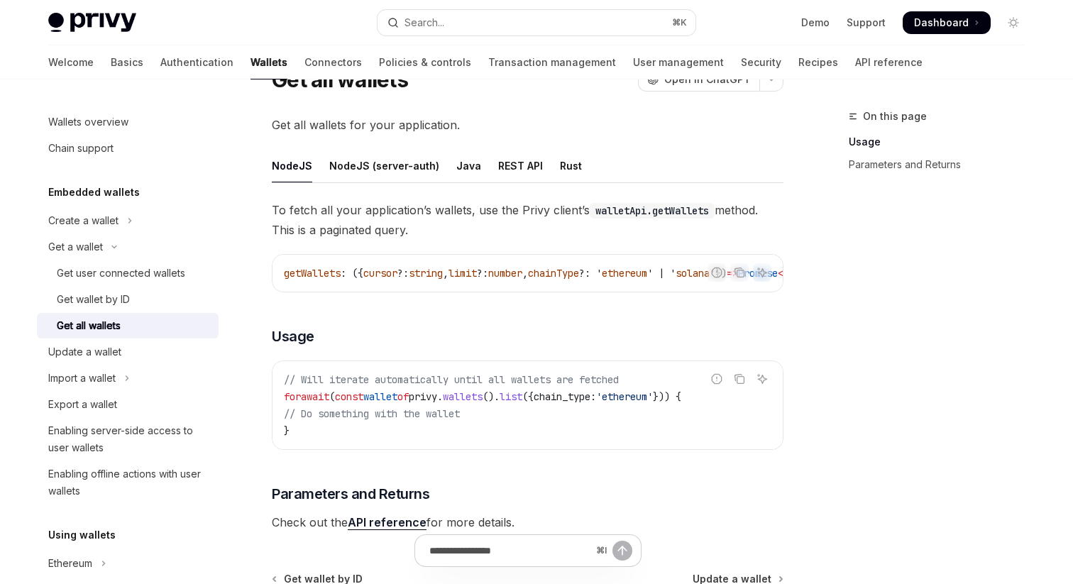
scroll to position [61, 0]
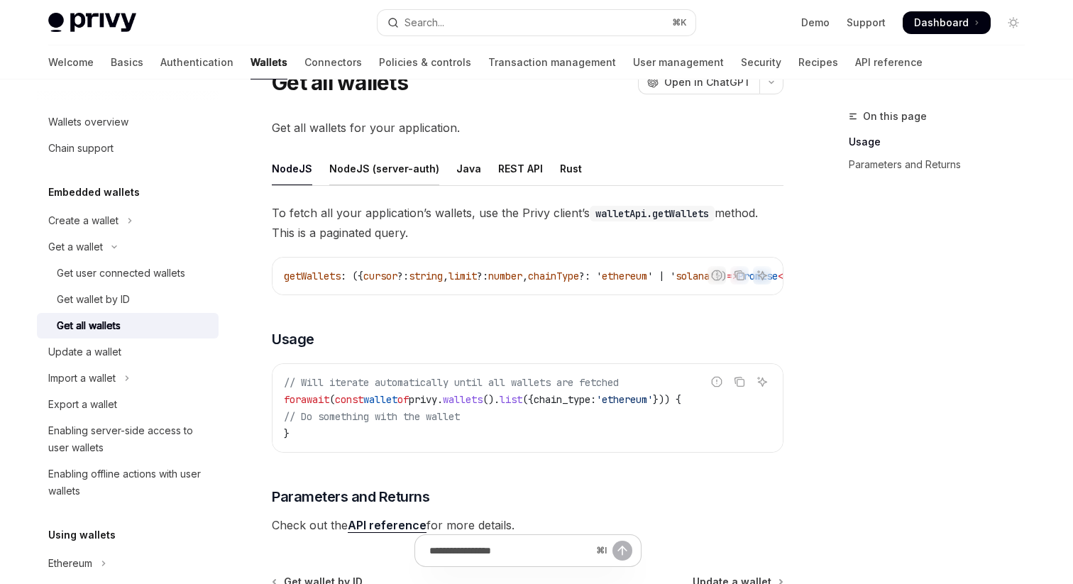
click at [382, 175] on div "NodeJS (server-auth)" at bounding box center [384, 168] width 110 height 33
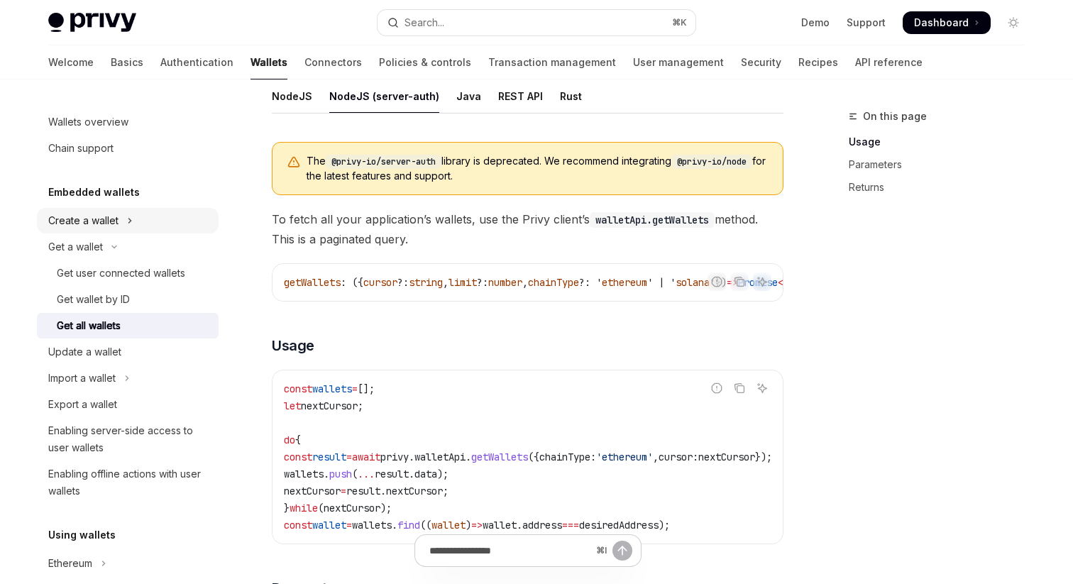
click at [87, 217] on div "Create a wallet" at bounding box center [83, 220] width 70 height 17
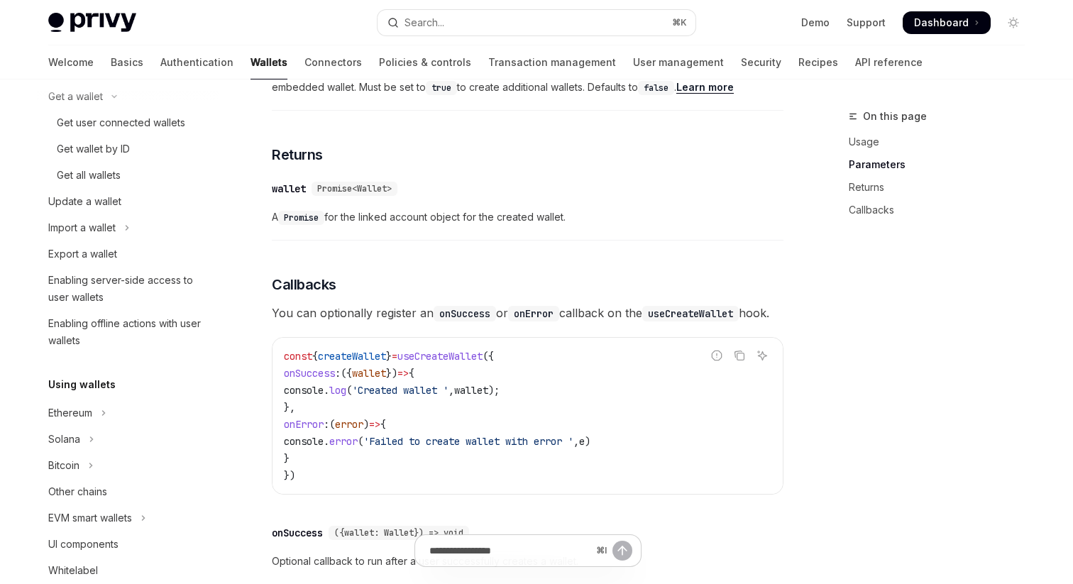
scroll to position [803, 0]
click at [376, 187] on span "Promise<Wallet>" at bounding box center [354, 187] width 75 height 11
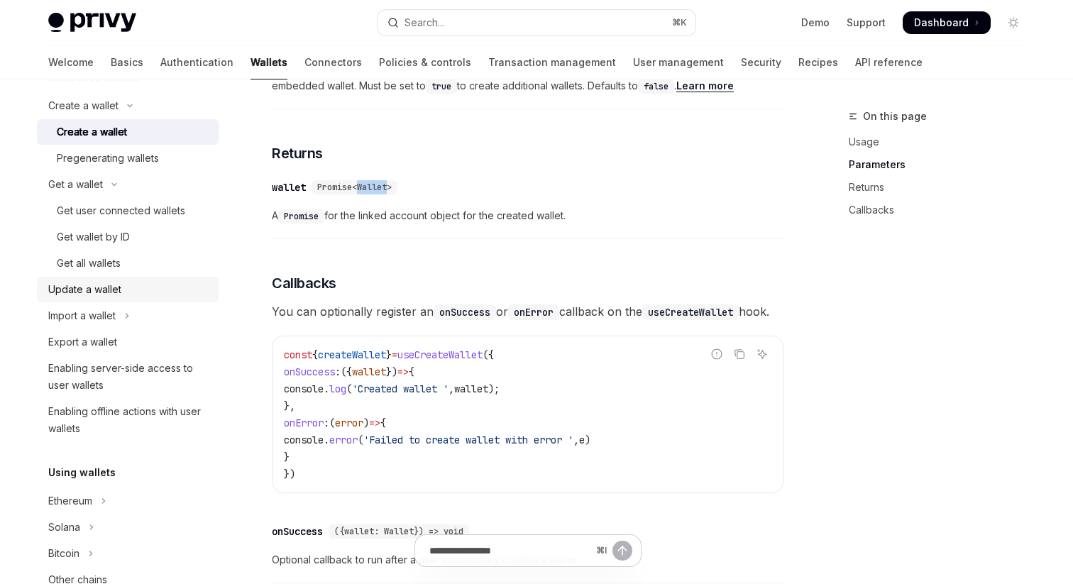
scroll to position [122, 0]
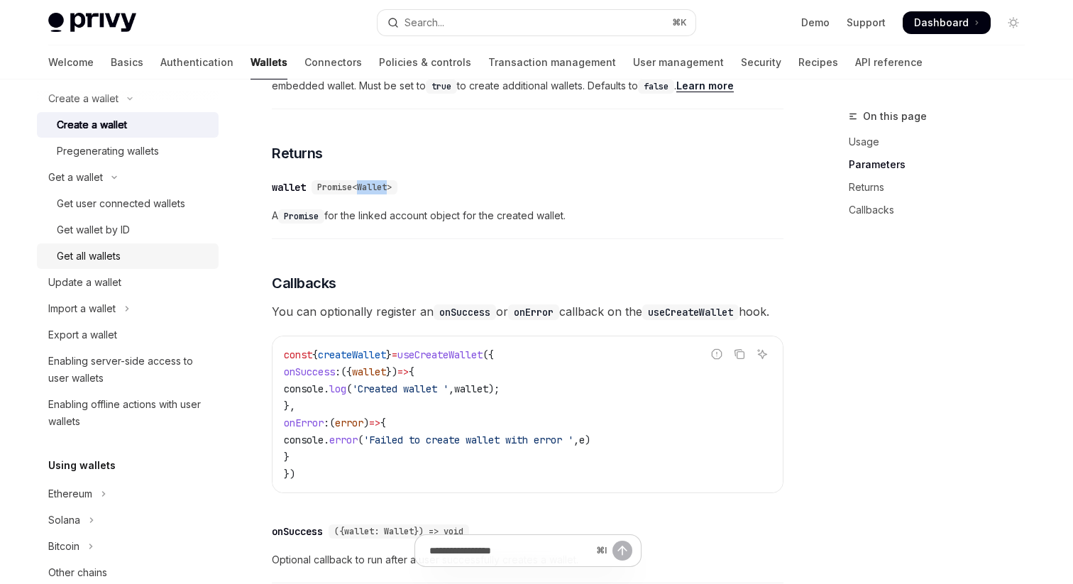
click at [116, 258] on div "Get all wallets" at bounding box center [89, 256] width 64 height 17
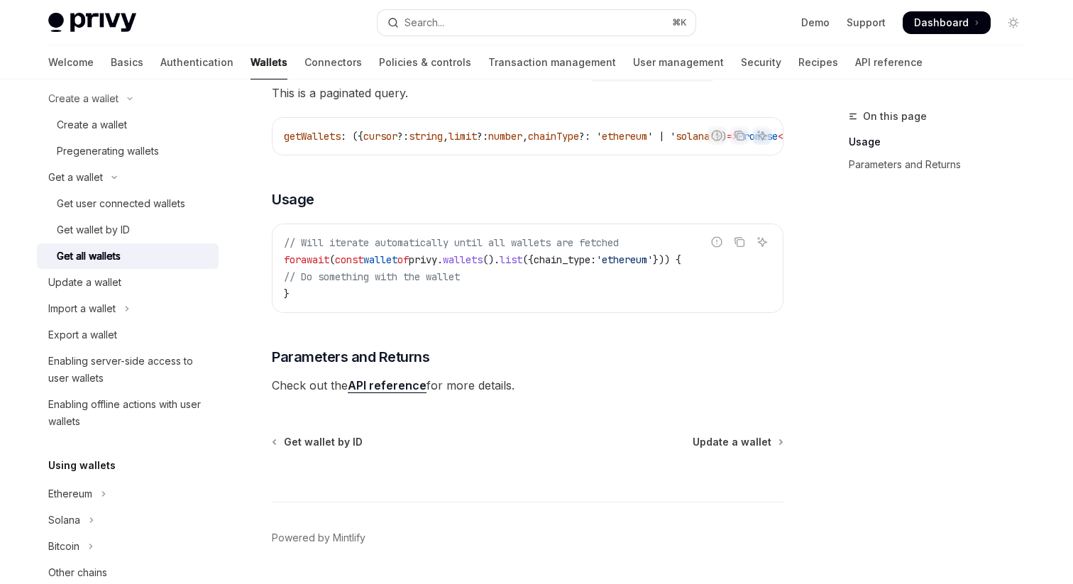
scroll to position [205, 0]
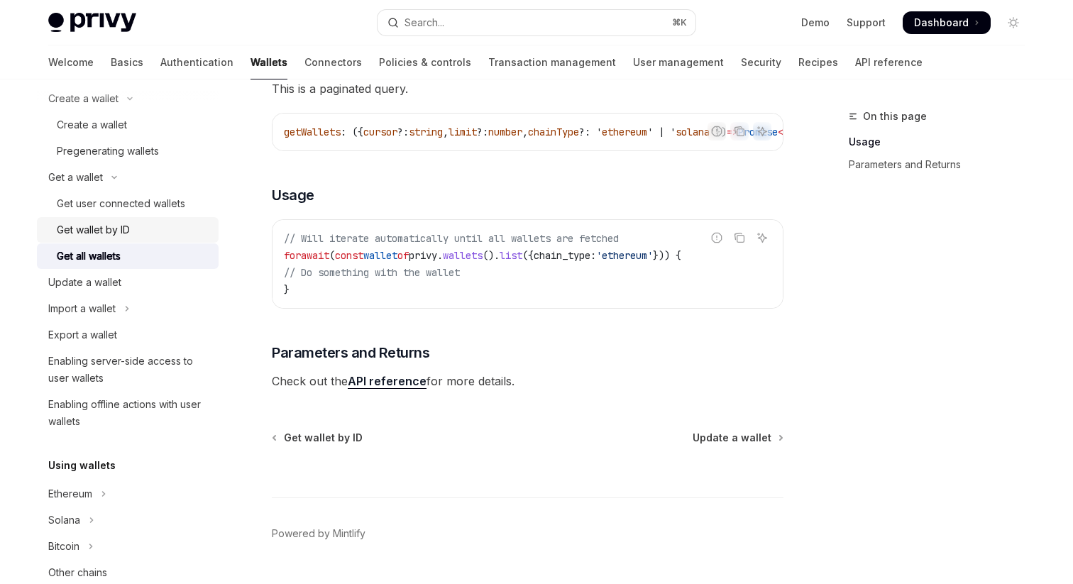
click at [118, 223] on div "Get wallet by ID" at bounding box center [93, 230] width 73 height 17
type textarea "*"
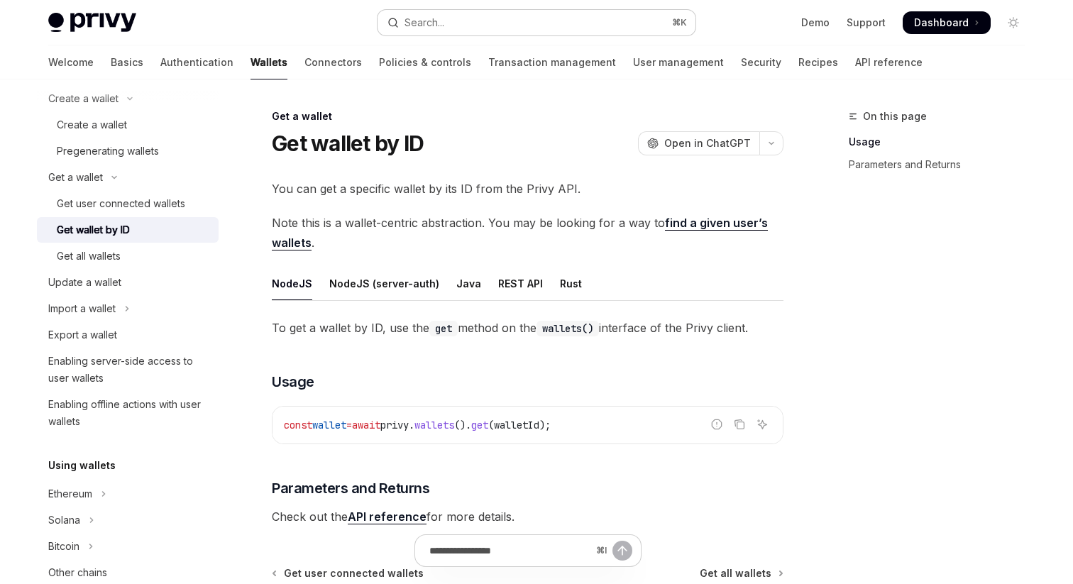
click at [513, 26] on button "Search... ⌘ K" at bounding box center [537, 23] width 318 height 26
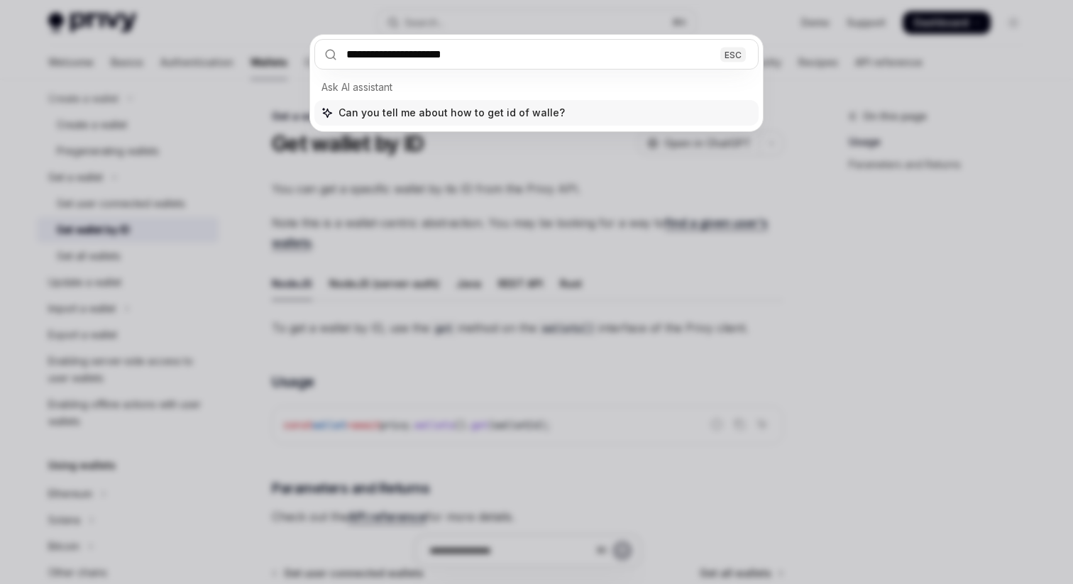
type input "**********"
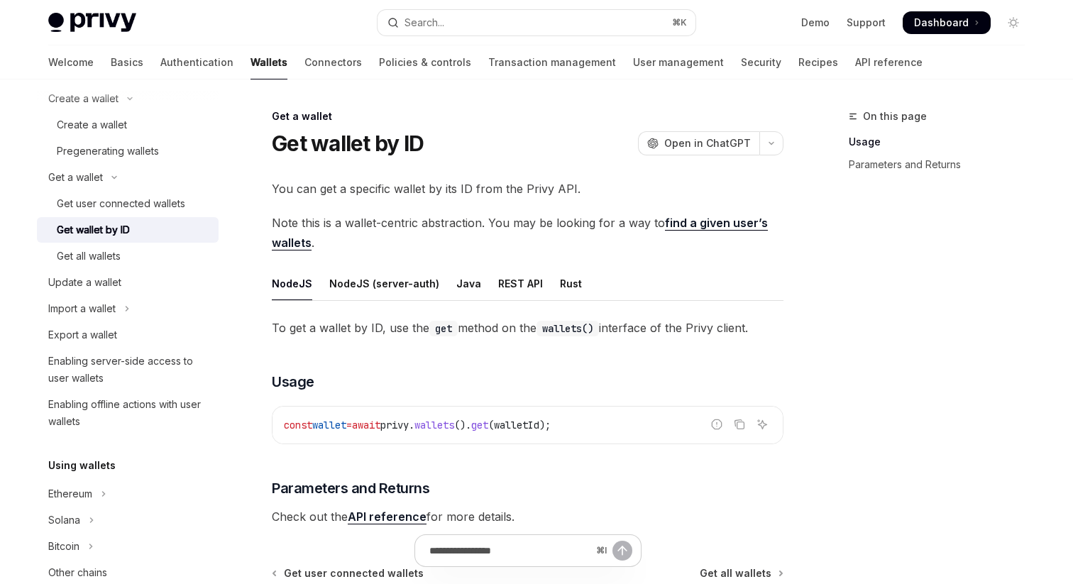
type textarea "*"
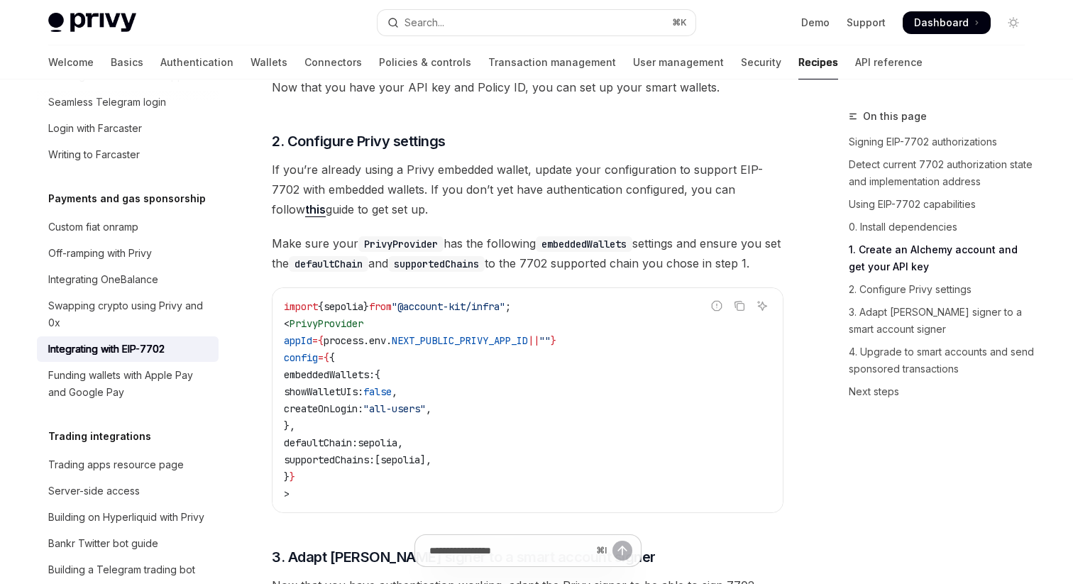
scroll to position [1841, 0]
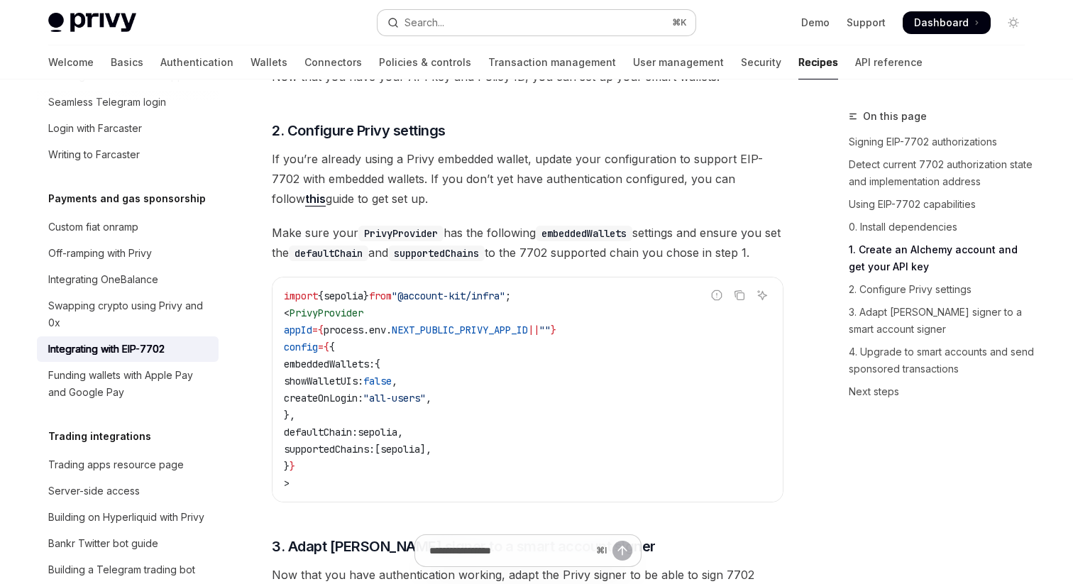
click at [452, 20] on button "Search... ⌘ K" at bounding box center [537, 23] width 318 height 26
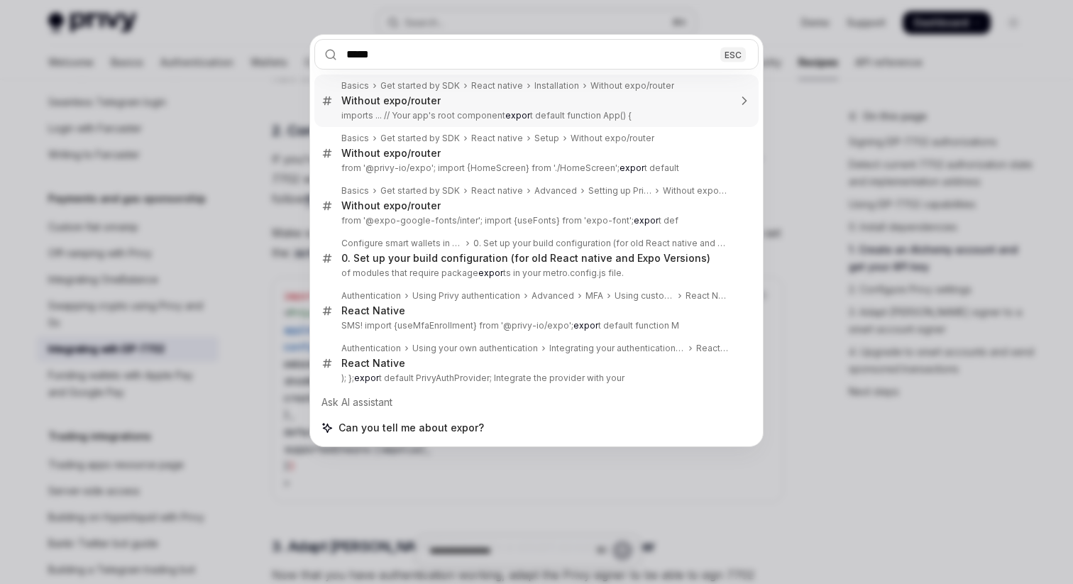
type input "******"
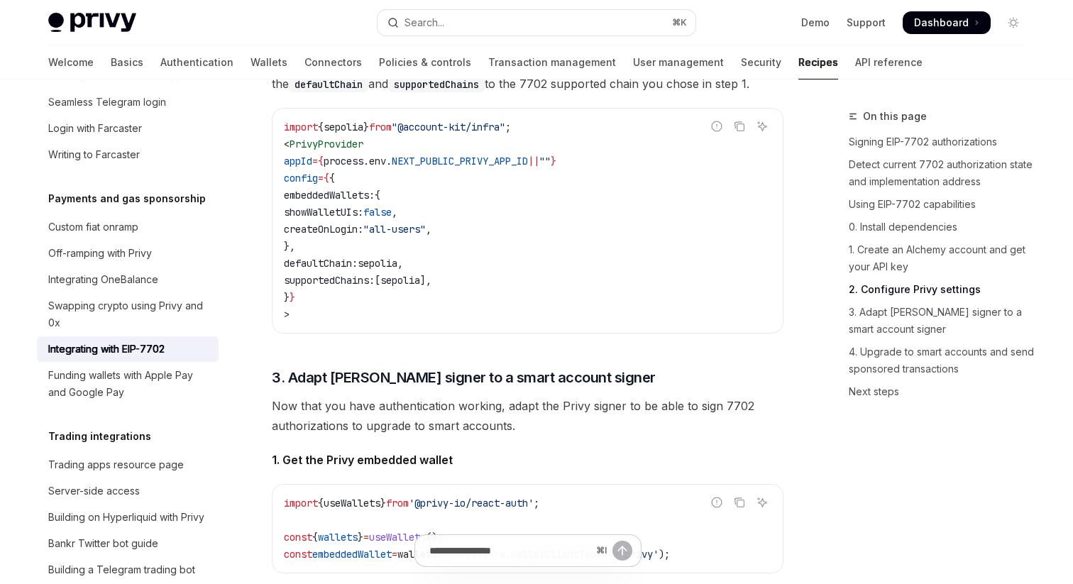
scroll to position [2009, 0]
click at [447, 30] on button "Search... ⌘ K" at bounding box center [537, 23] width 318 height 26
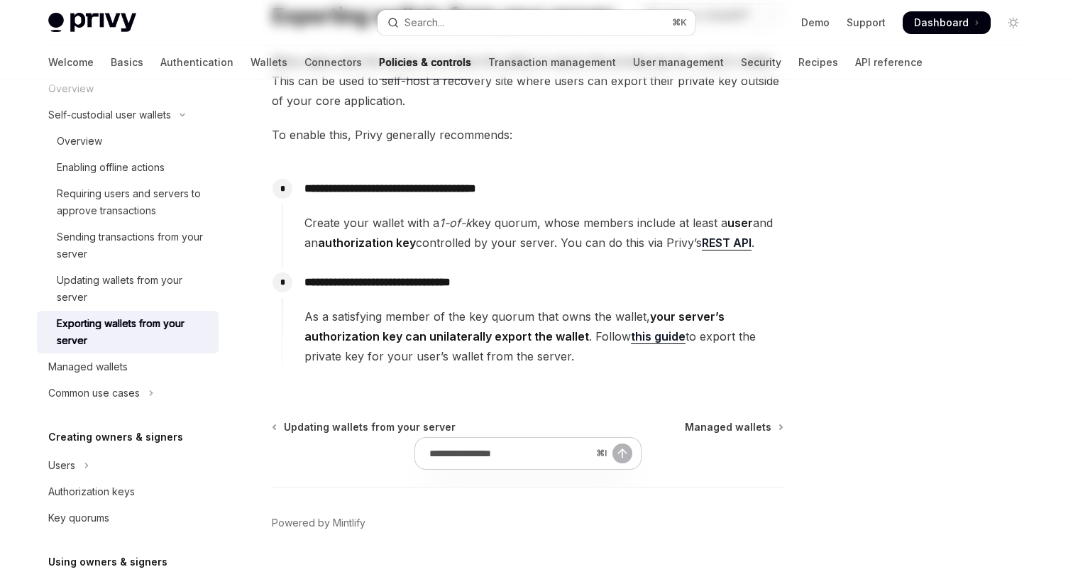
scroll to position [133, 0]
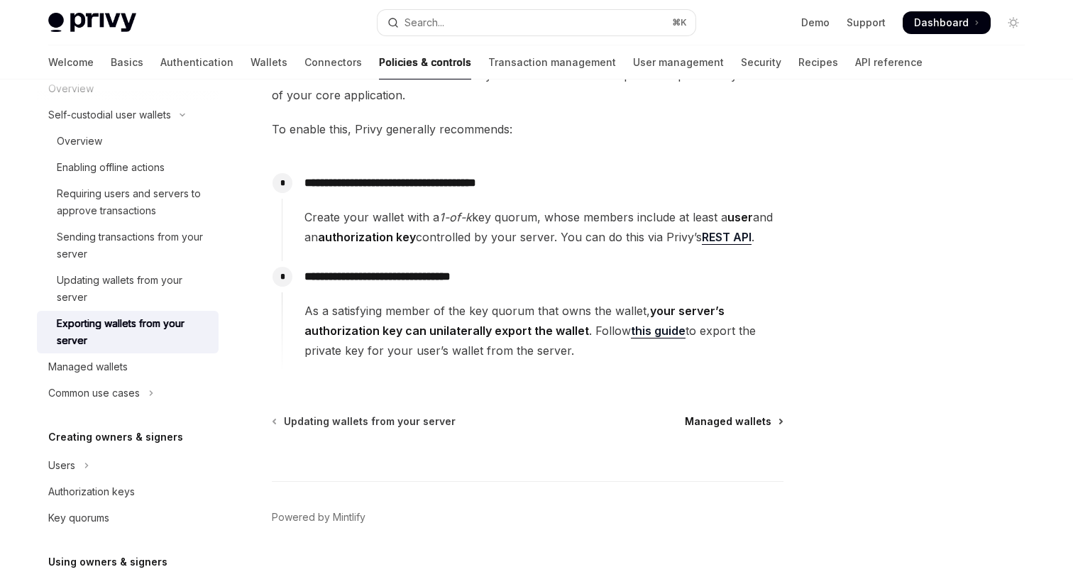
click at [705, 424] on span "Managed wallets" at bounding box center [728, 422] width 87 height 14
type textarea "*"
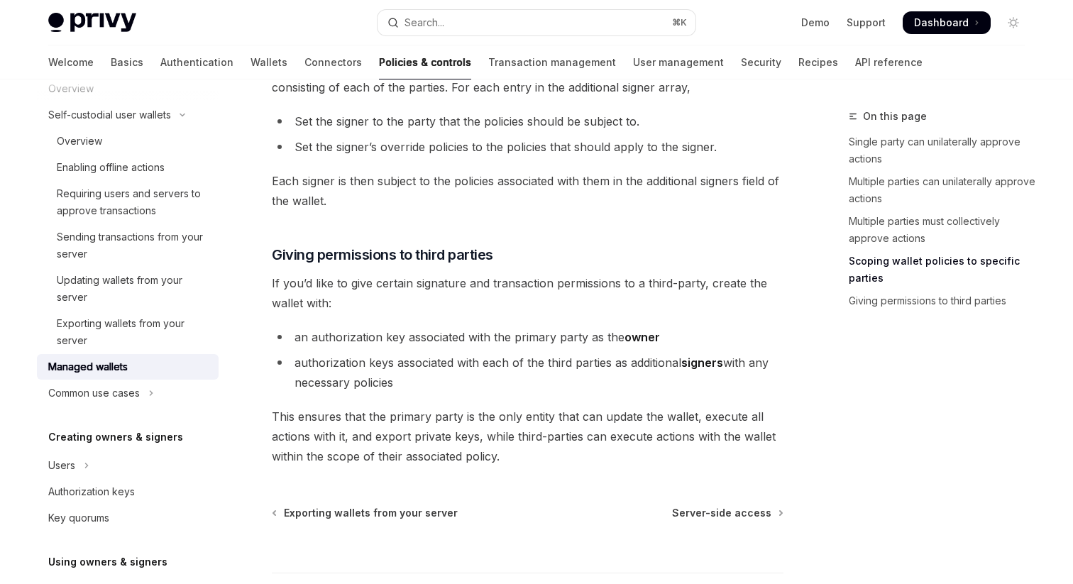
scroll to position [983, 0]
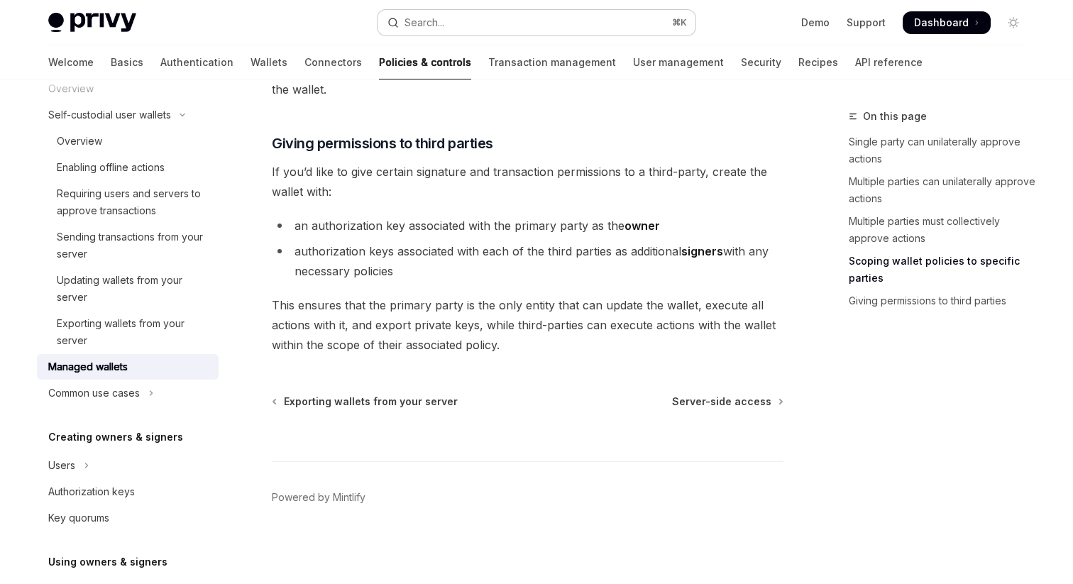
click at [487, 26] on button "Search... ⌘ K" at bounding box center [537, 23] width 318 height 26
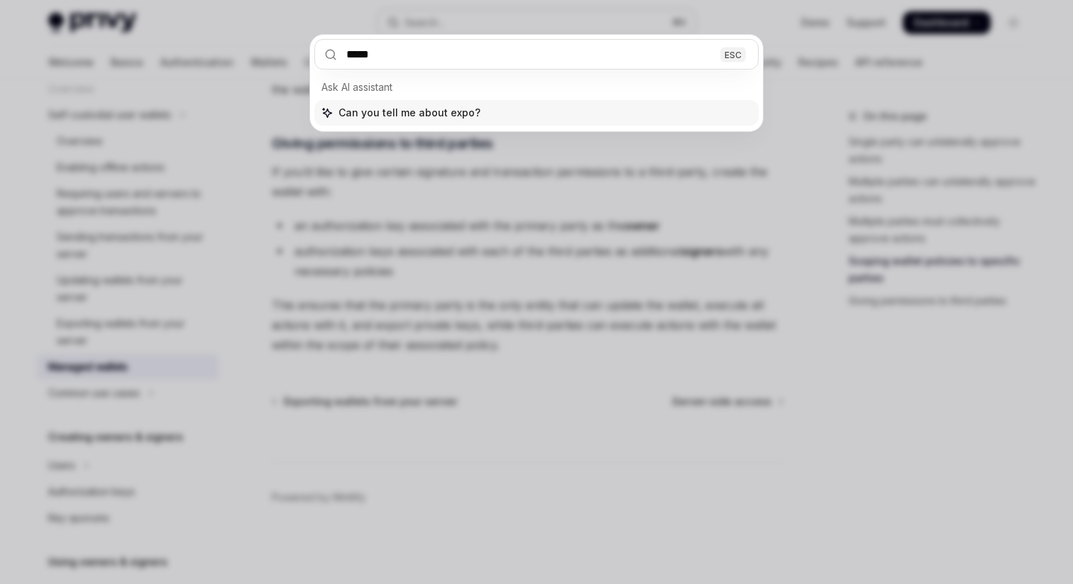
type input "******"
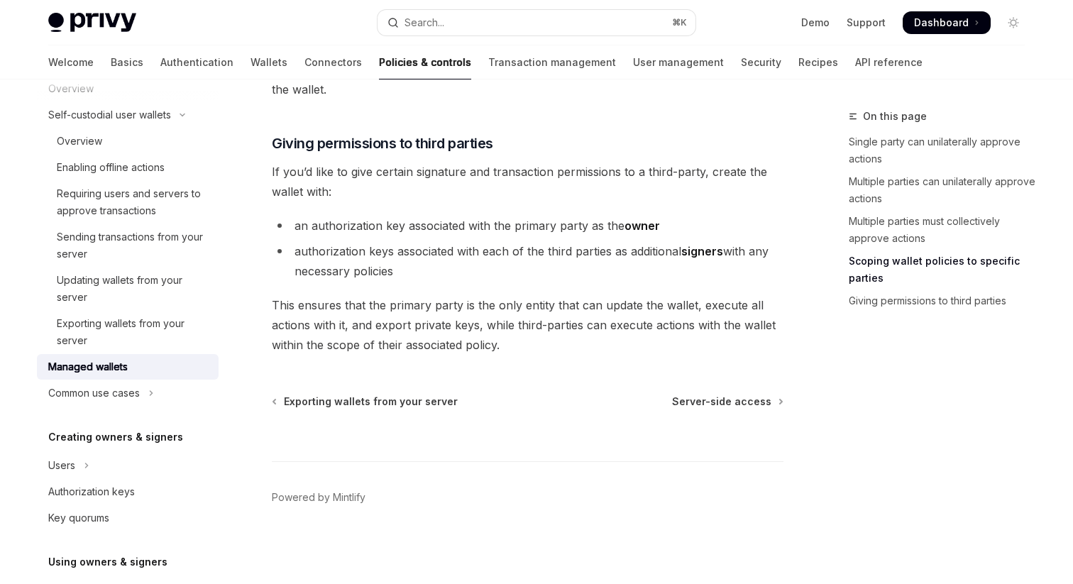
type textarea "*"
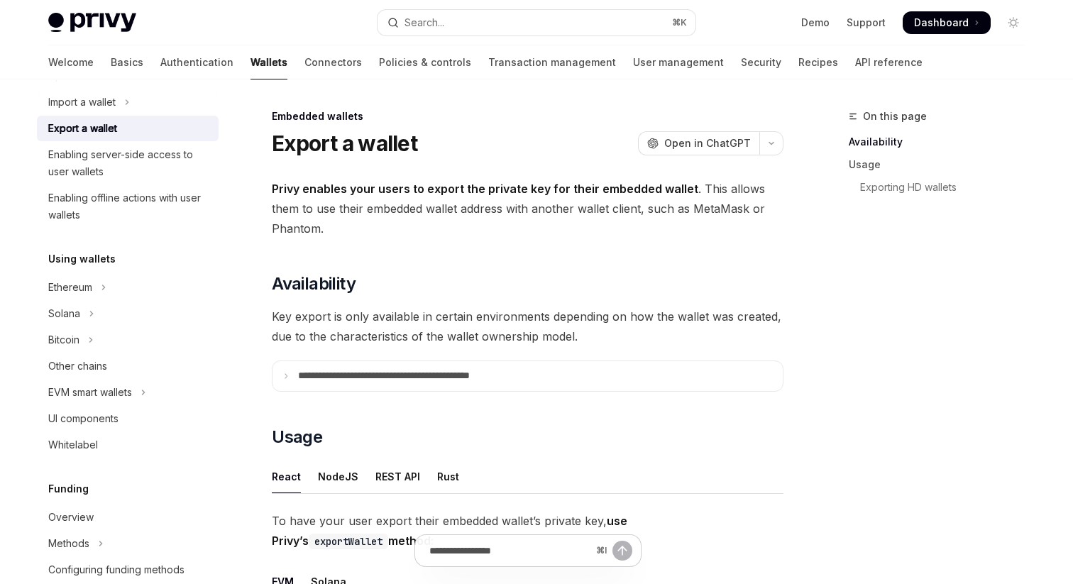
click at [442, 205] on span "Privy enables your users to export the private key for their embedded wallet . …" at bounding box center [528, 209] width 512 height 60
click at [761, 143] on button "button" at bounding box center [772, 143] width 24 height 24
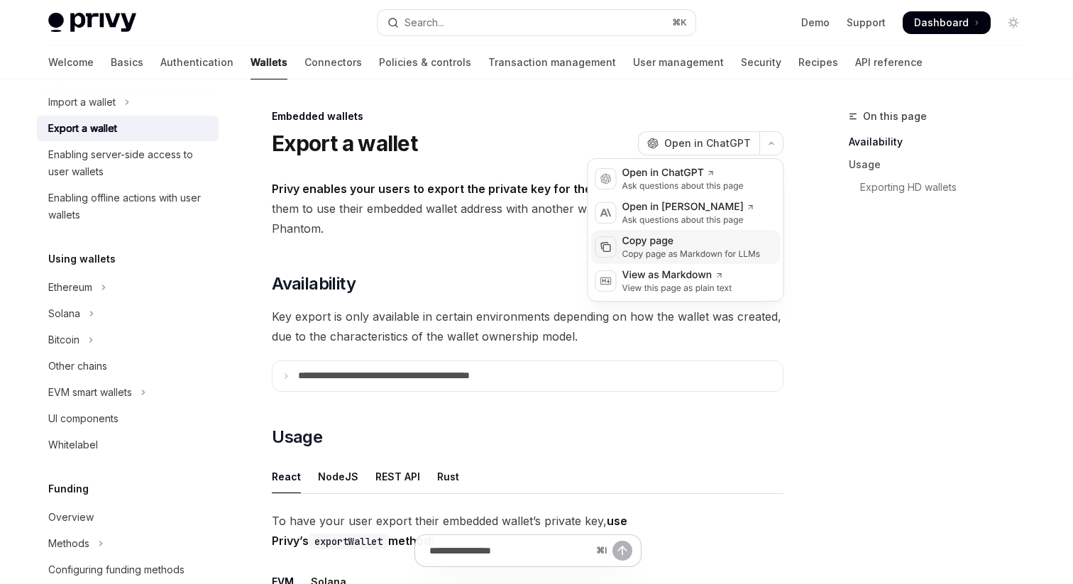
click at [677, 248] on div "Copy page as Markdown for LLMs" at bounding box center [692, 253] width 138 height 11
